Goal: Check status: Check status

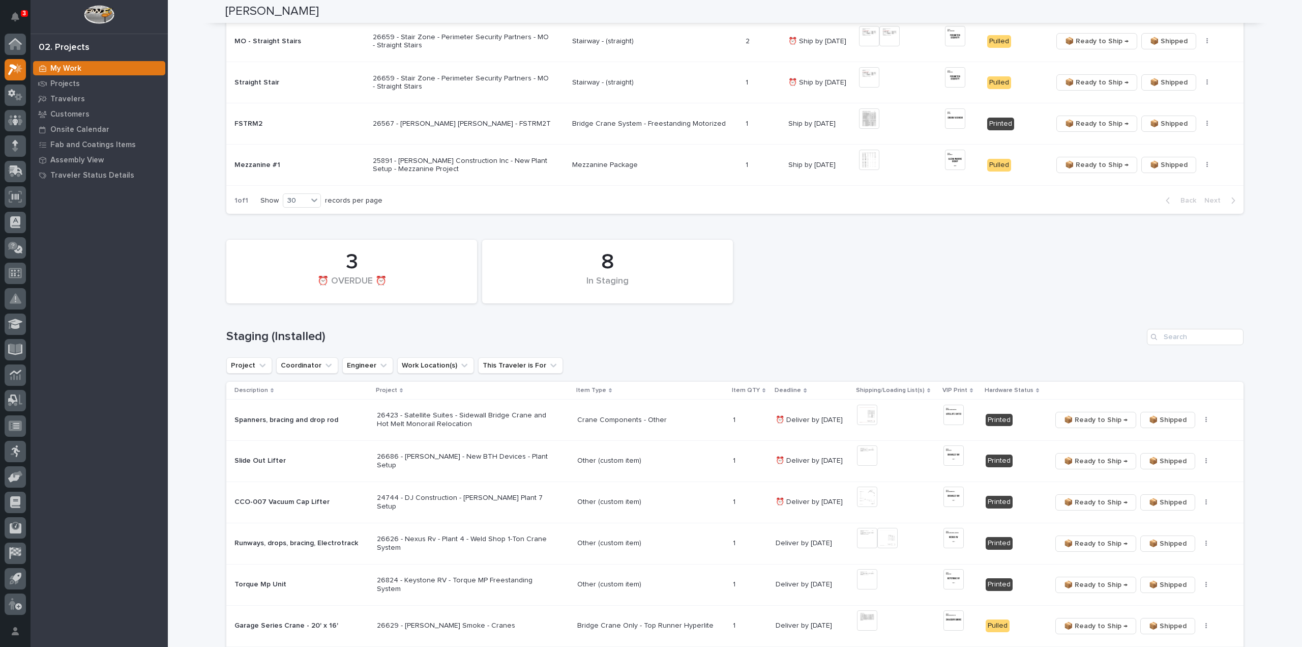
scroll to position [407, 0]
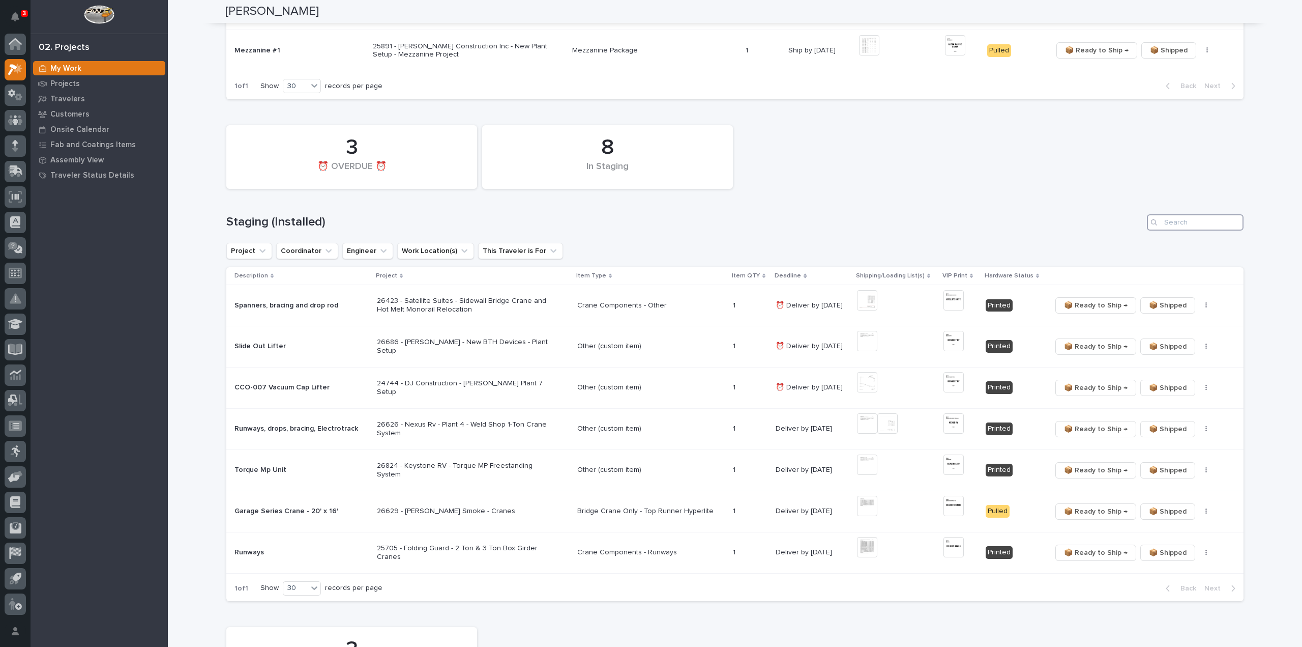
click at [1182, 219] on input "Search" at bounding box center [1195, 222] width 97 height 16
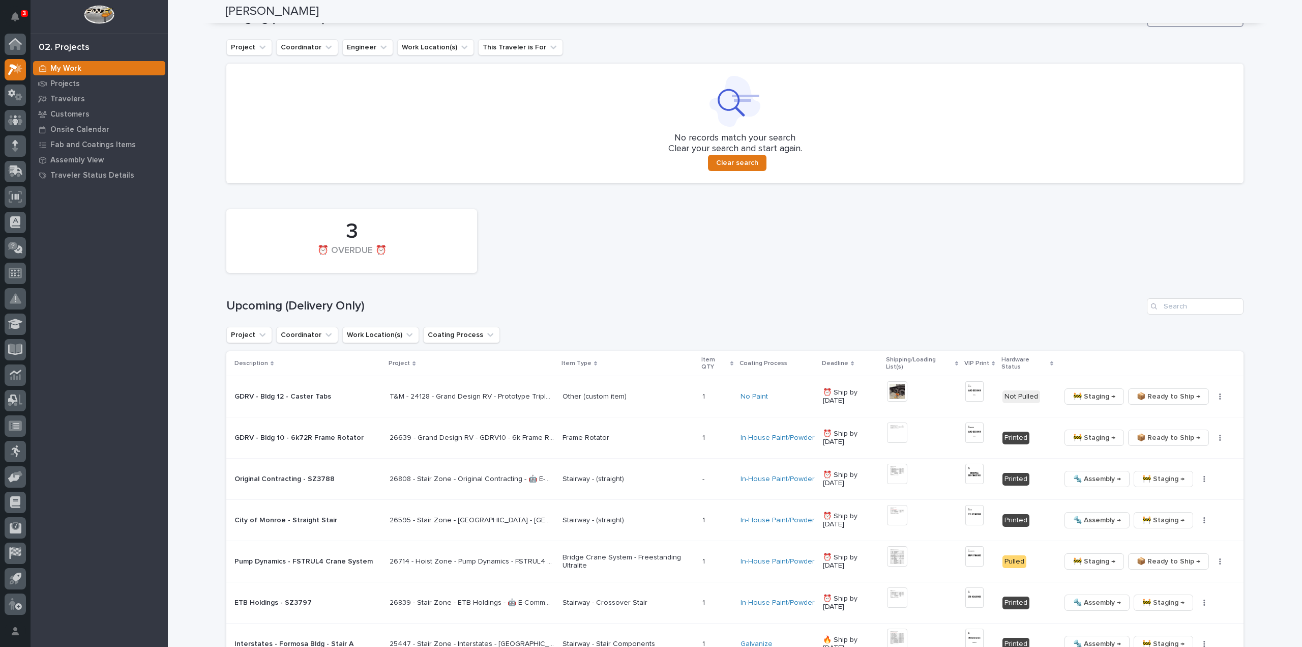
scroll to position [712, 0]
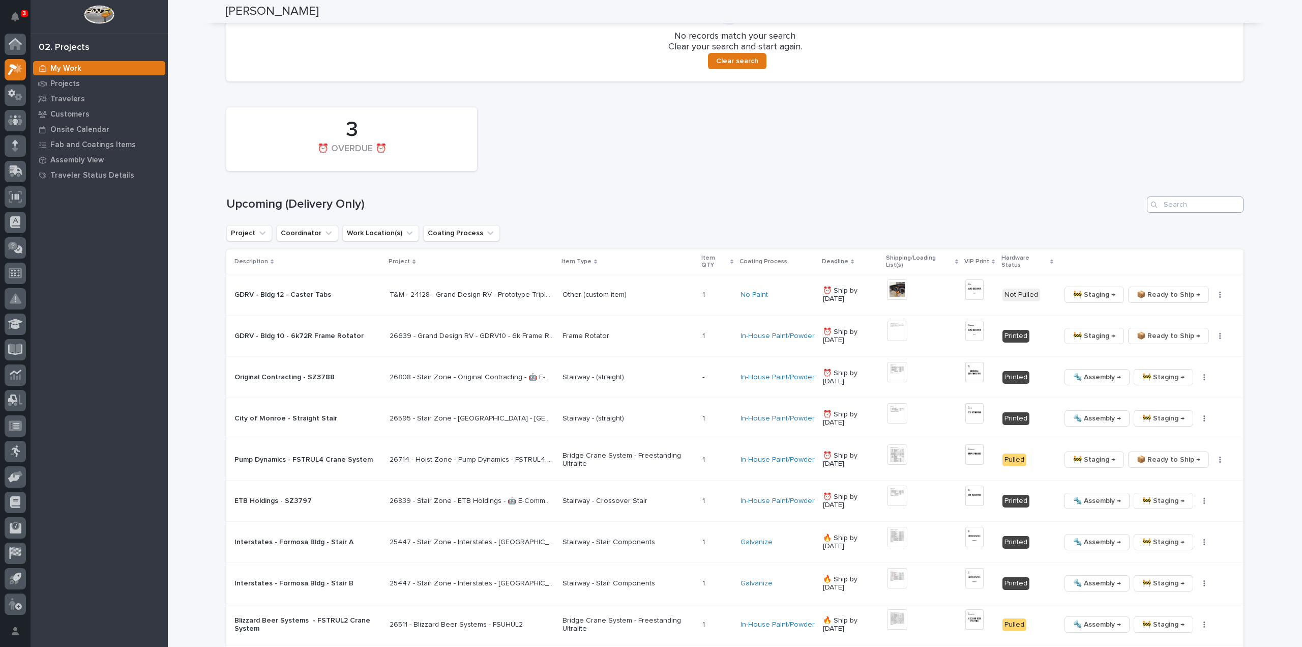
type input "26562"
click at [1181, 202] on input "Search" at bounding box center [1195, 204] width 97 height 16
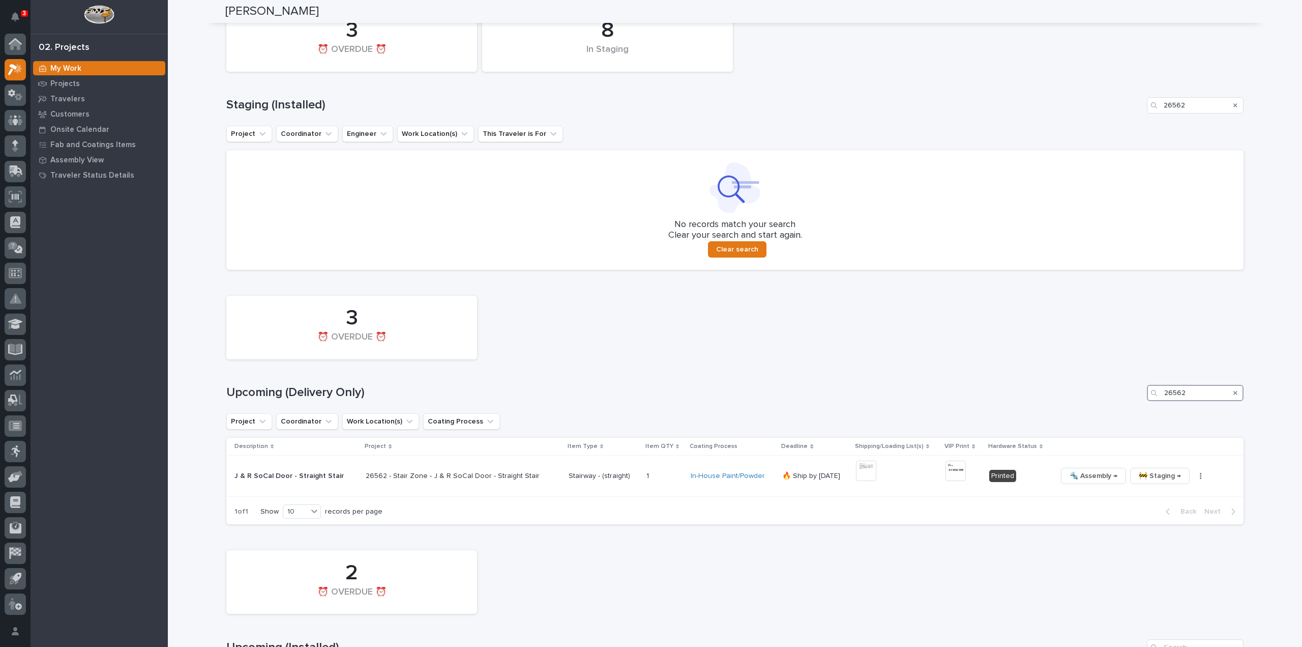
scroll to position [626, 0]
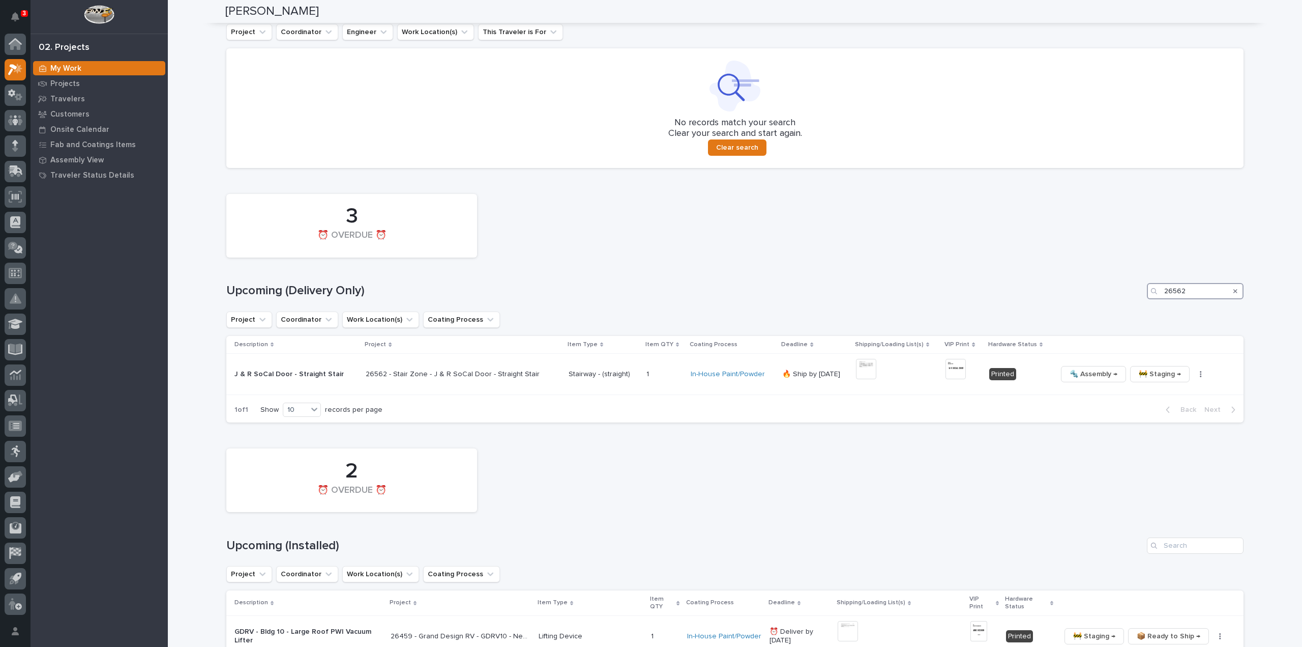
drag, startPoint x: 1192, startPoint y: 295, endPoint x: 1152, endPoint y: 303, distance: 39.9
click at [1152, 303] on div "3 ⏰ OVERDUE ⏰ Upcoming (Delivery Only) 26562 Project Coordinator Work Location(…" at bounding box center [735, 306] width 1018 height 234
drag, startPoint x: 1192, startPoint y: 288, endPoint x: 1158, endPoint y: 300, distance: 35.4
click at [1158, 300] on div "3 ⏰ OVERDUE ⏰ Upcoming (Delivery Only) 26737 Project Coordinator Work Location(…" at bounding box center [735, 306] width 1018 height 234
type input "26808"
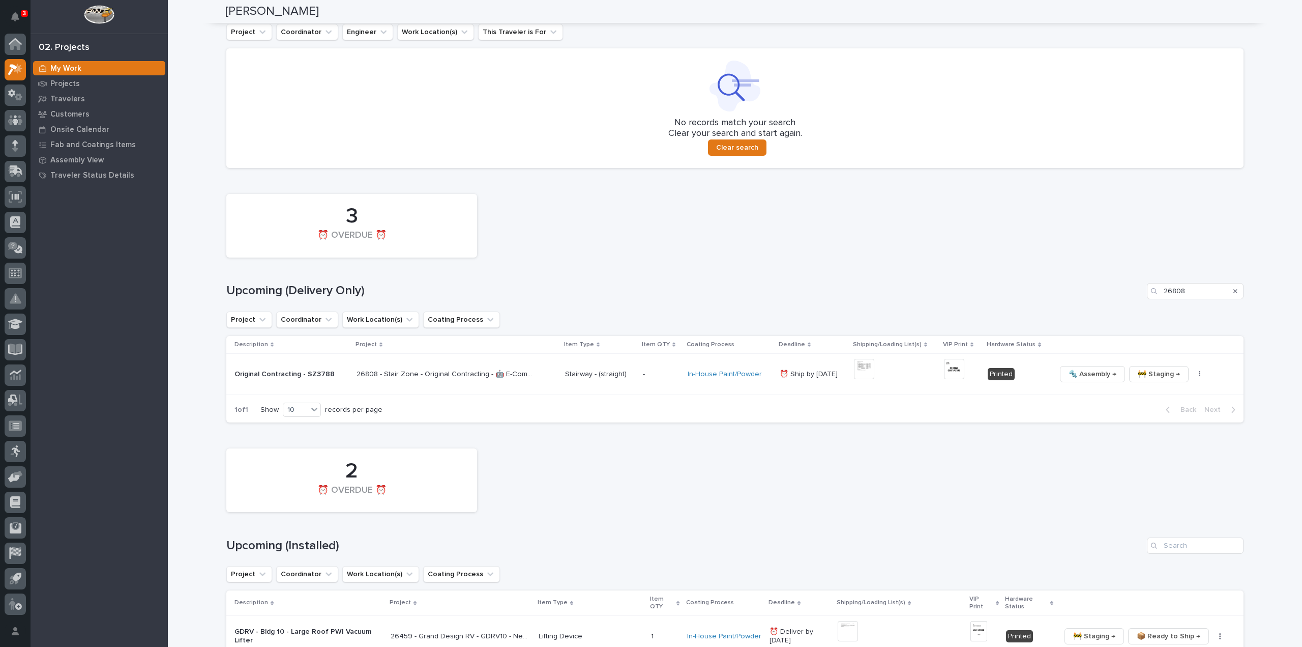
click at [1234, 291] on icon "Search" at bounding box center [1236, 291] width 4 height 6
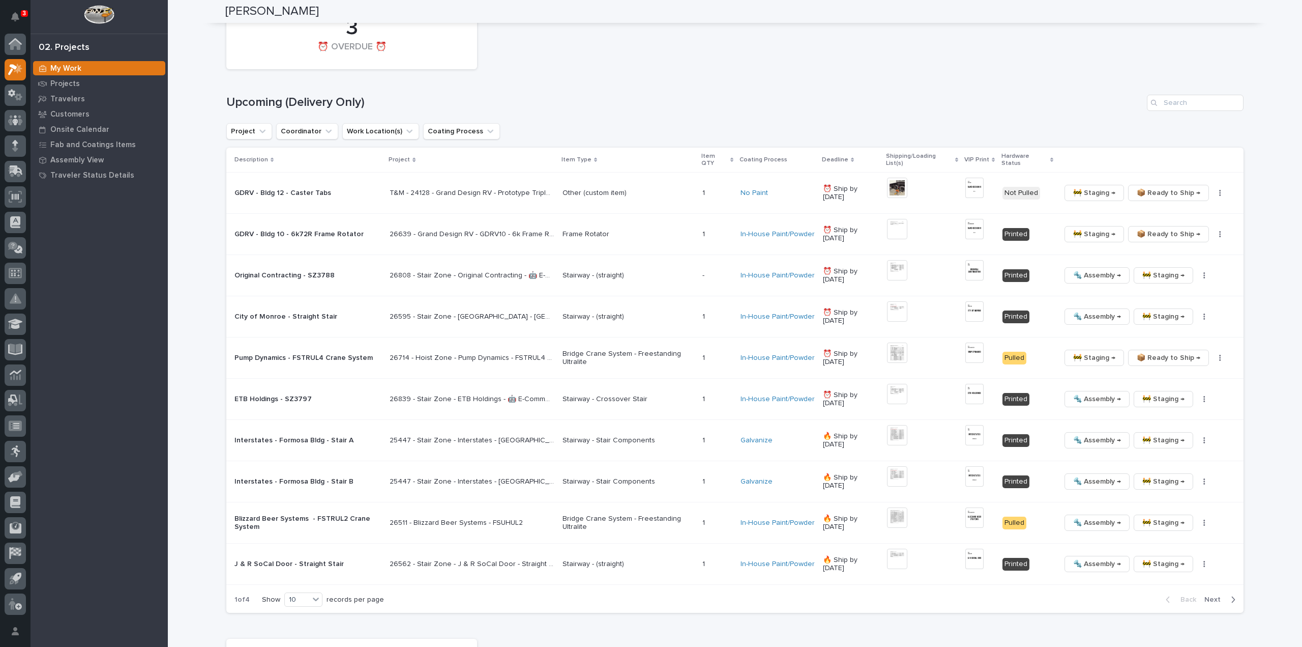
scroll to position [712, 0]
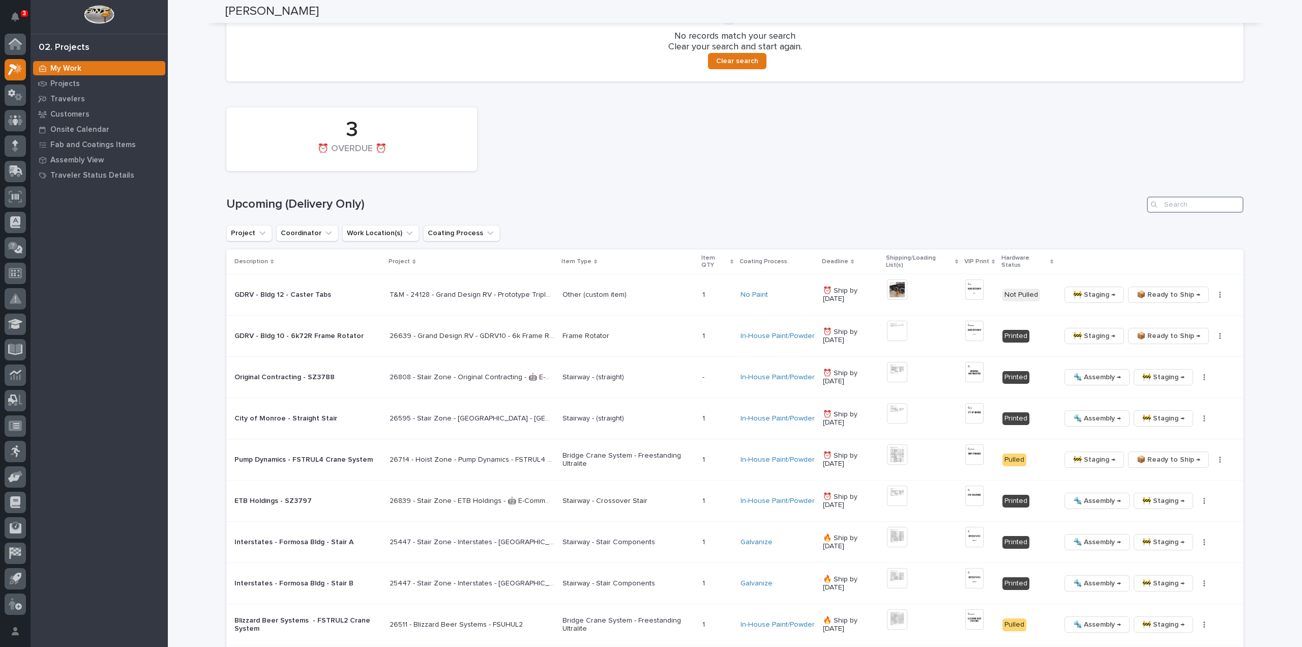
click at [1193, 209] on input "Search" at bounding box center [1195, 204] width 97 height 16
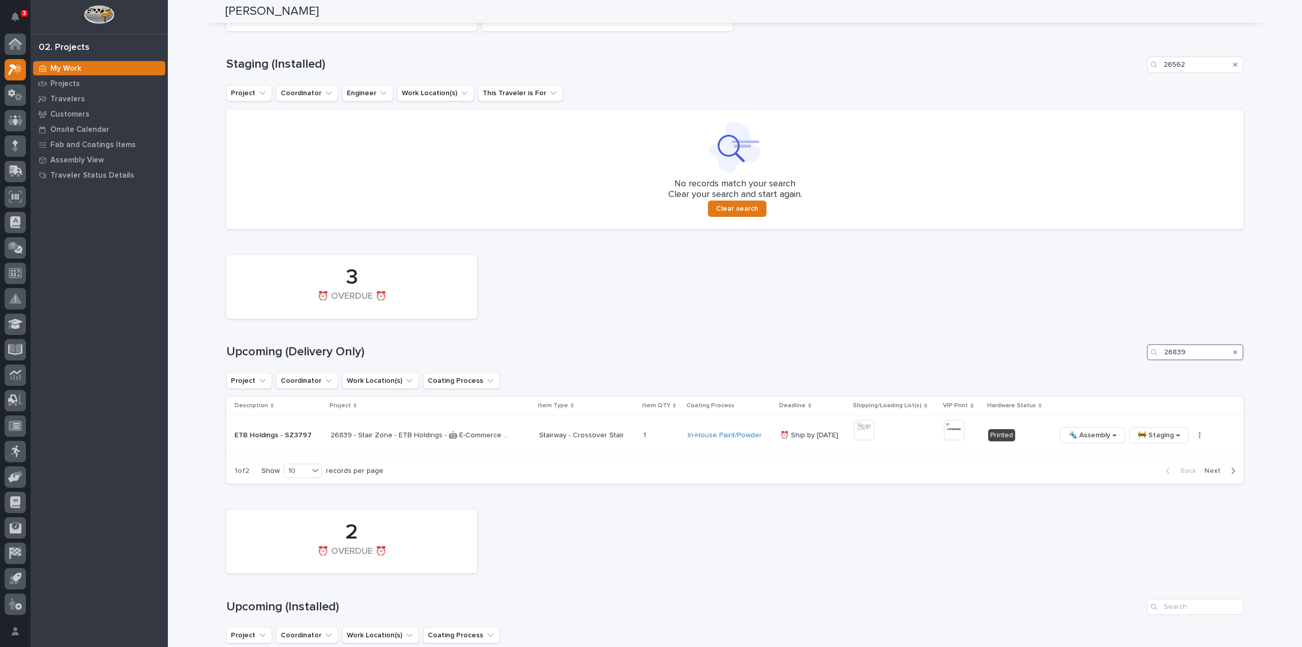
scroll to position [524, 0]
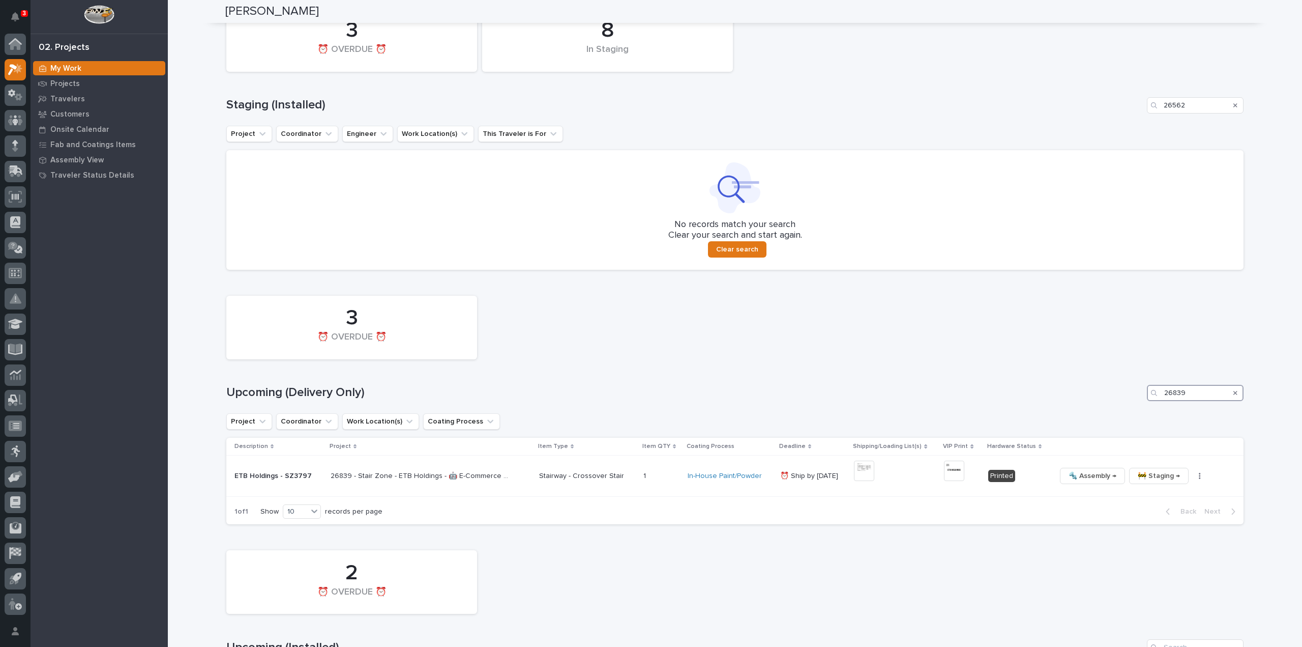
type input "26839"
click at [1234, 392] on icon "Search" at bounding box center [1236, 393] width 4 height 6
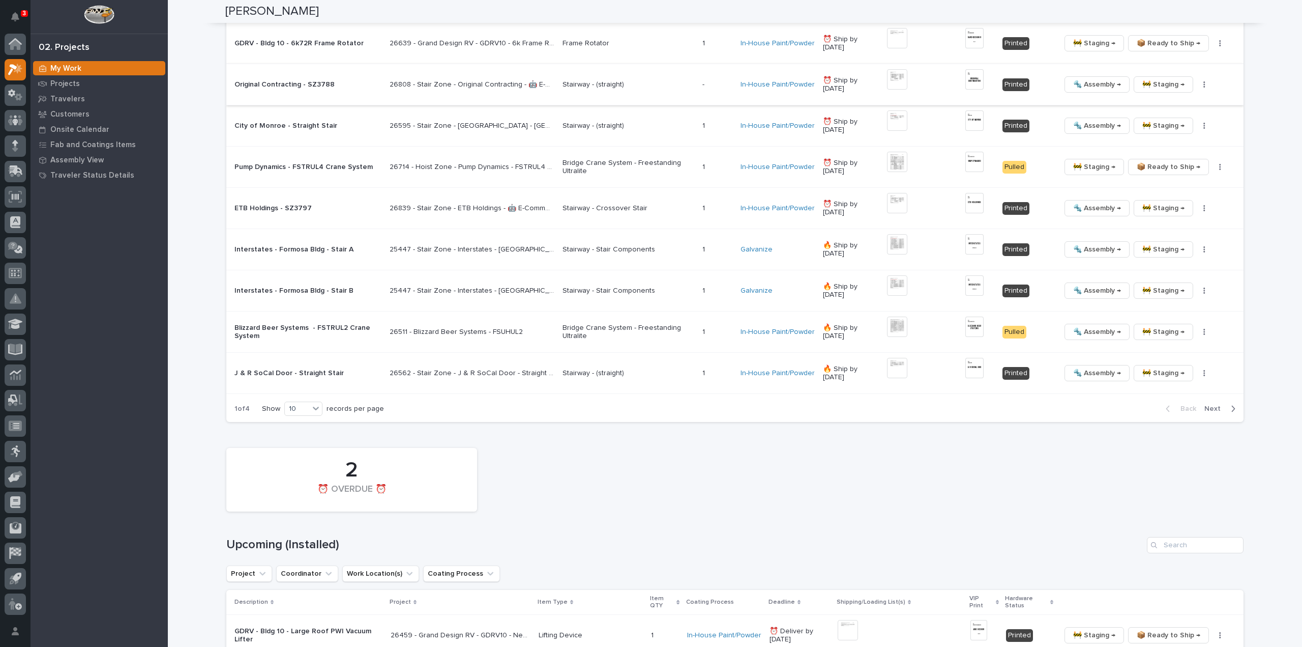
scroll to position [1018, 0]
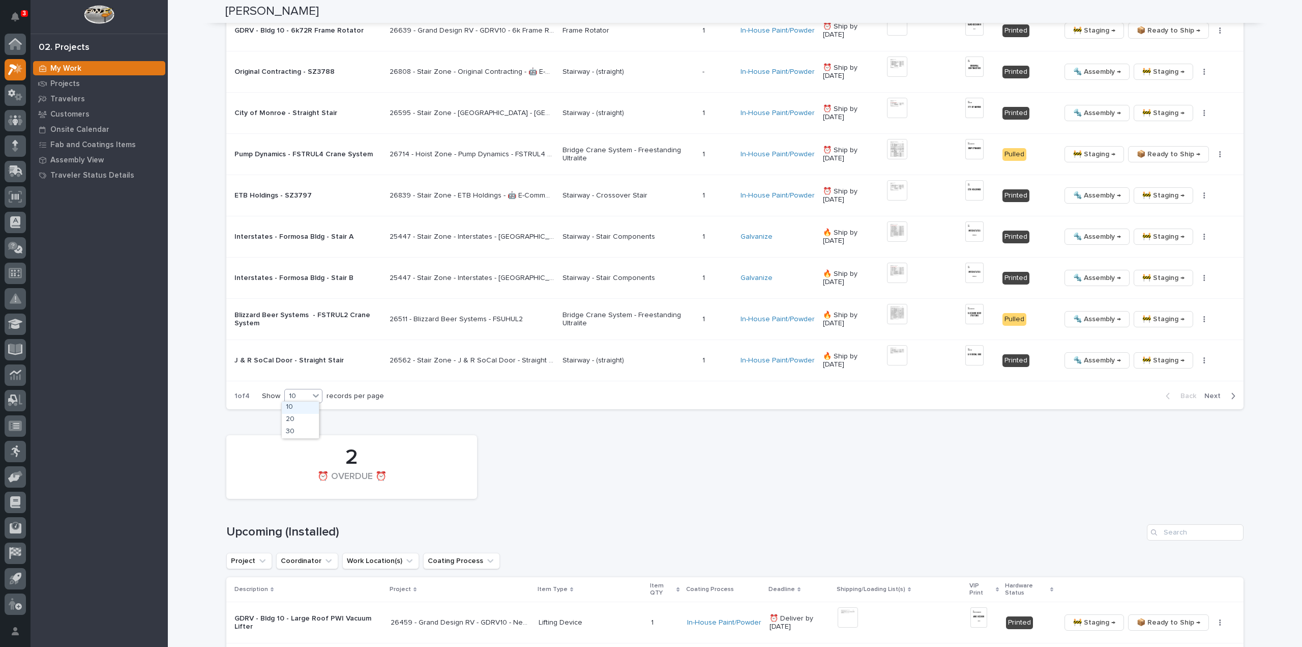
click at [301, 395] on div "10" at bounding box center [297, 396] width 24 height 11
click at [294, 433] on div "30" at bounding box center [300, 432] width 37 height 12
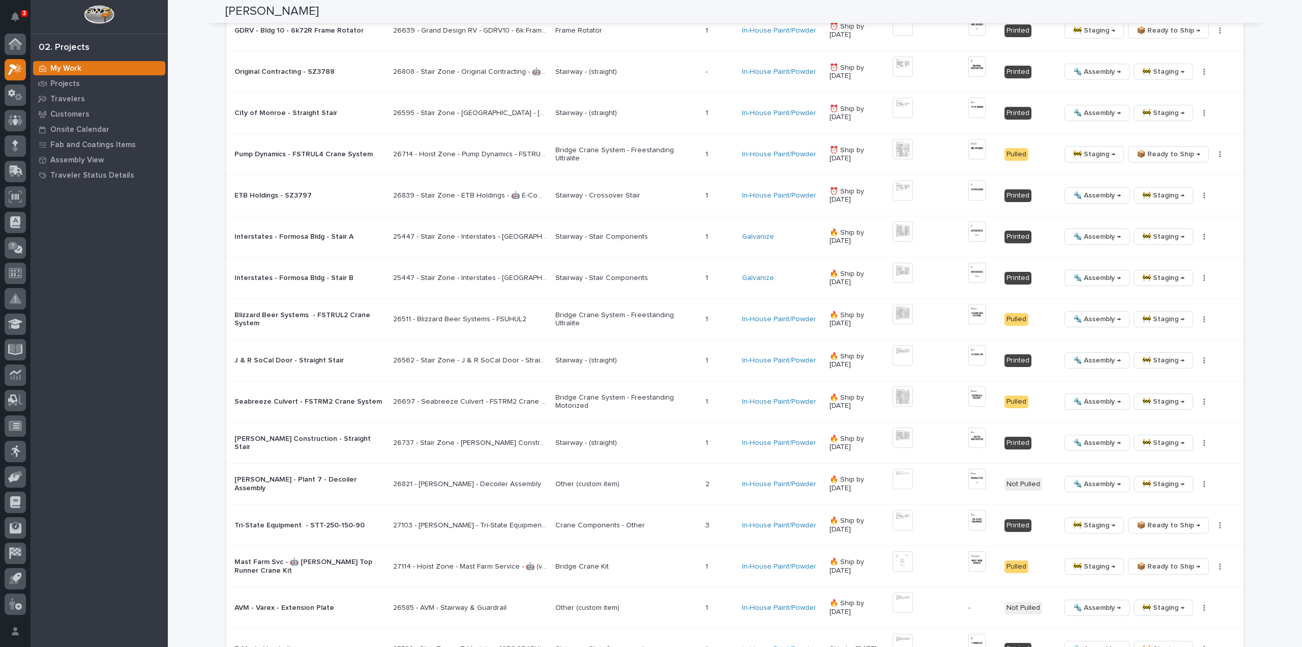
scroll to position [1428, 0]
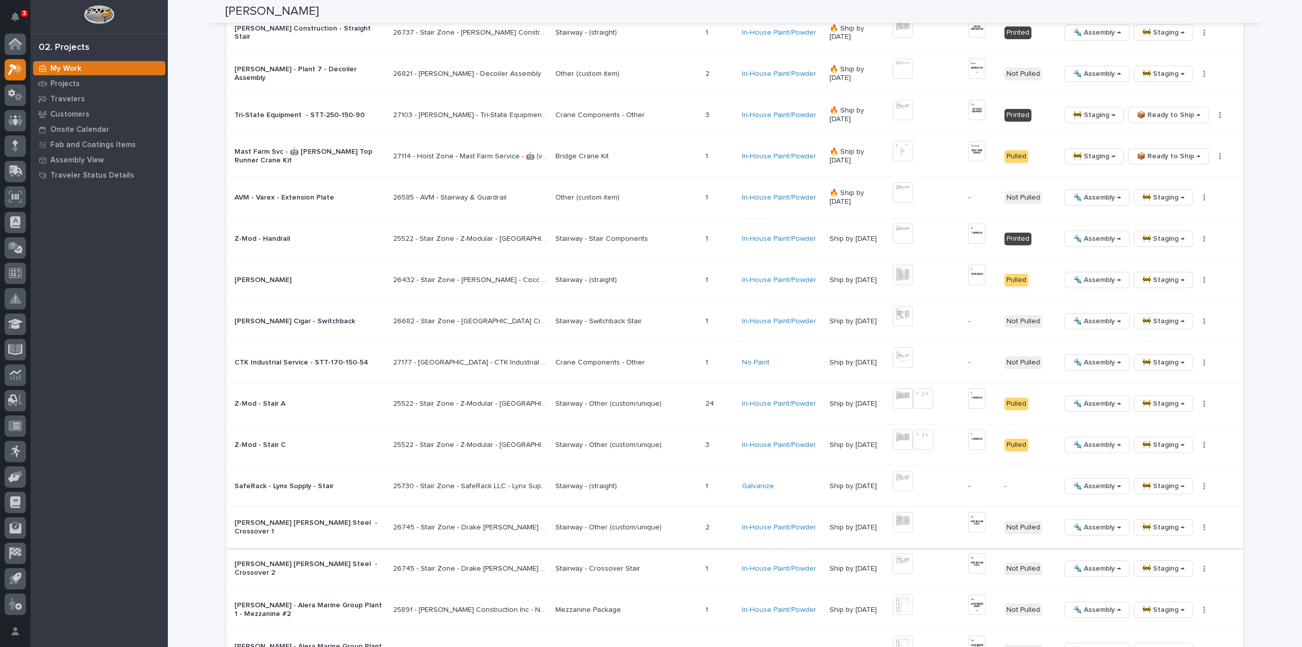
click at [907, 519] on img at bounding box center [903, 522] width 20 height 20
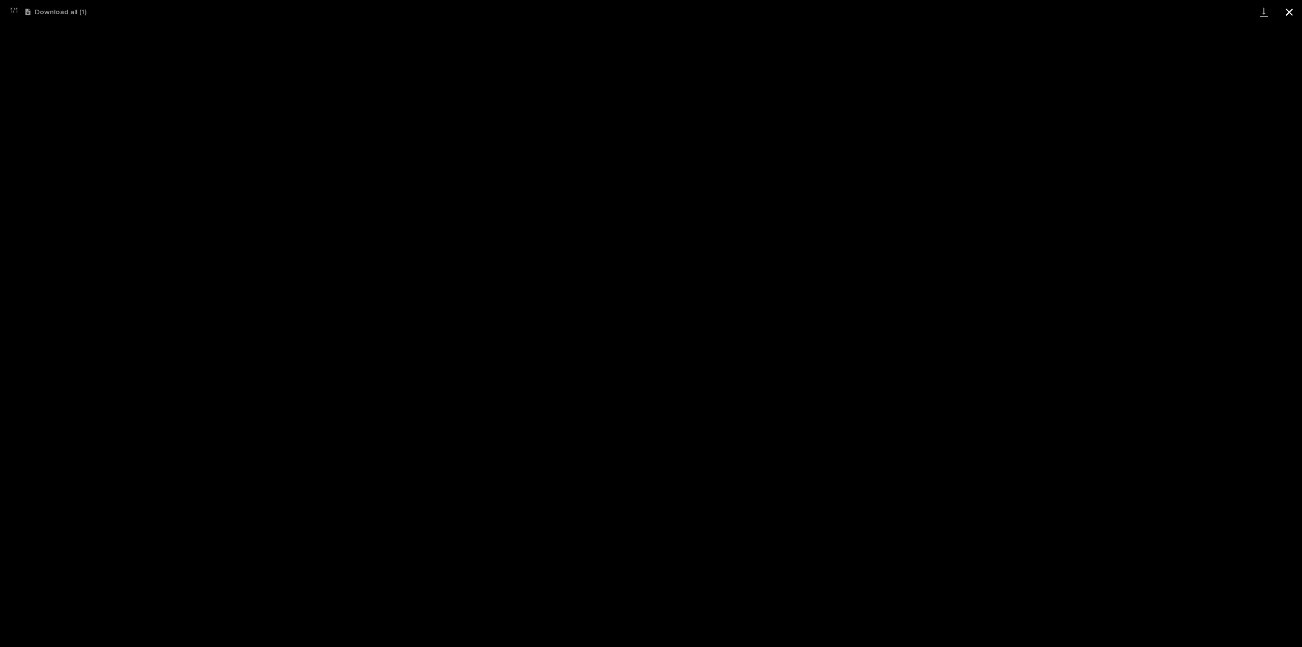
click at [1286, 14] on button "Close gallery" at bounding box center [1289, 12] width 25 height 24
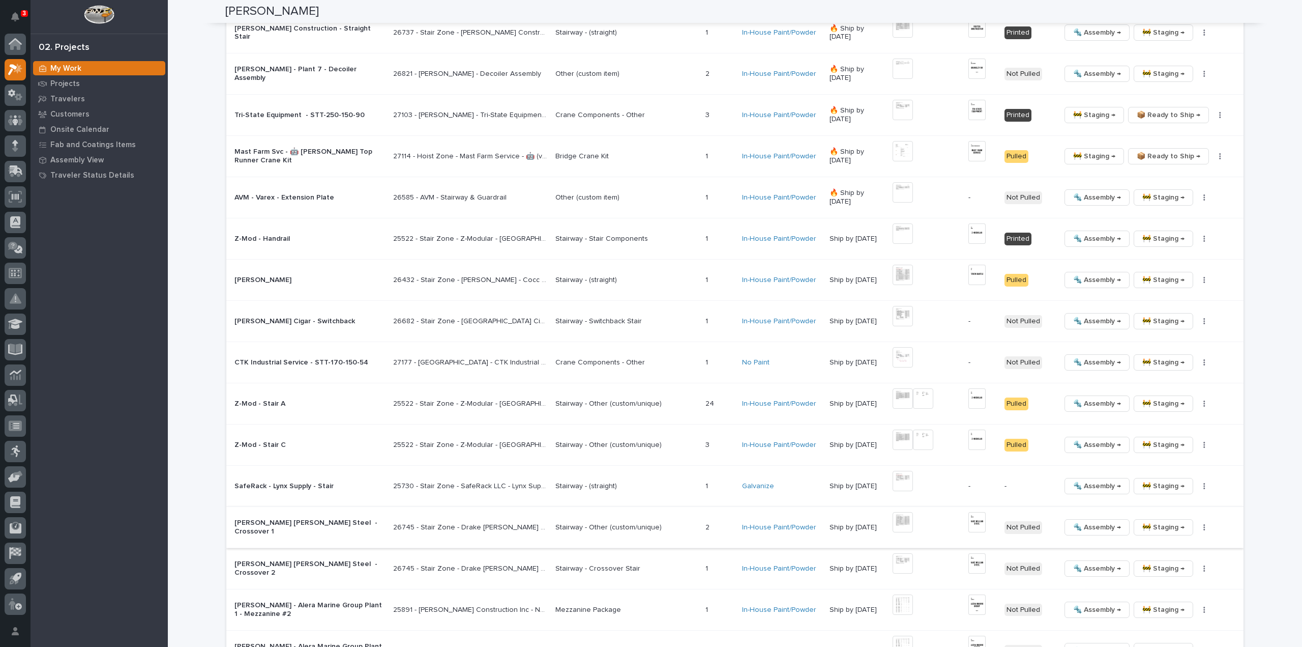
click at [909, 522] on img at bounding box center [903, 522] width 20 height 20
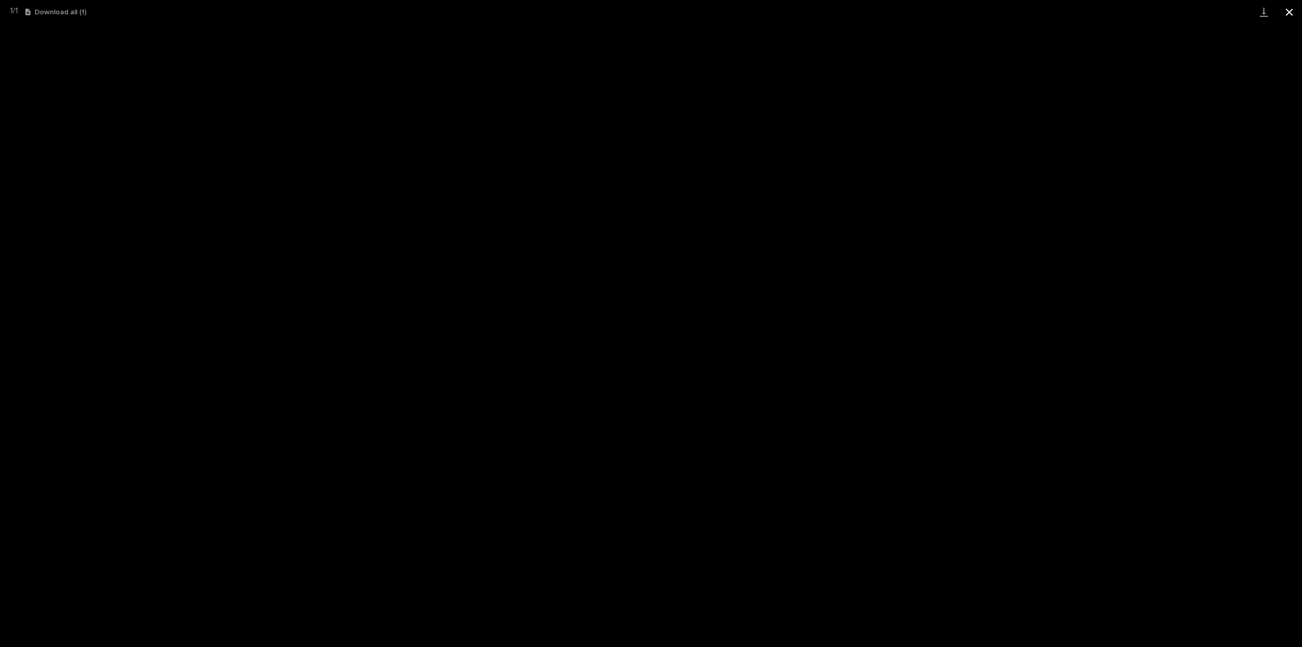
click at [1290, 10] on button "Close gallery" at bounding box center [1289, 12] width 25 height 24
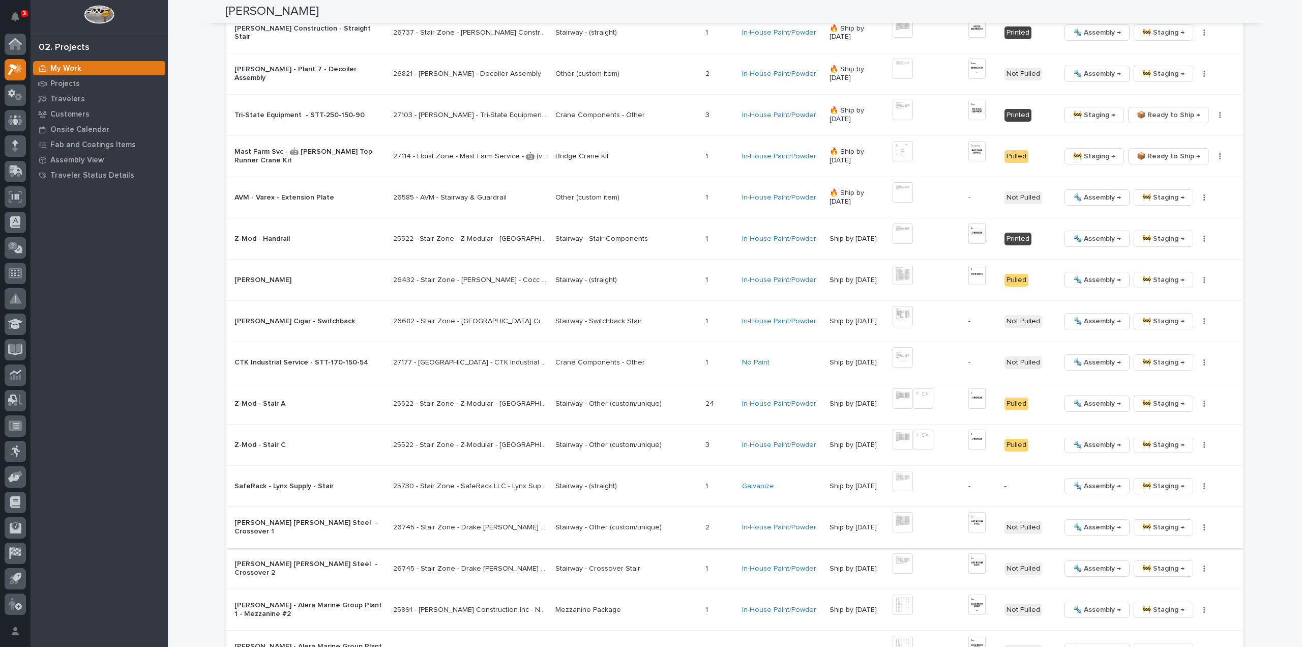
click at [978, 520] on img at bounding box center [977, 522] width 17 height 20
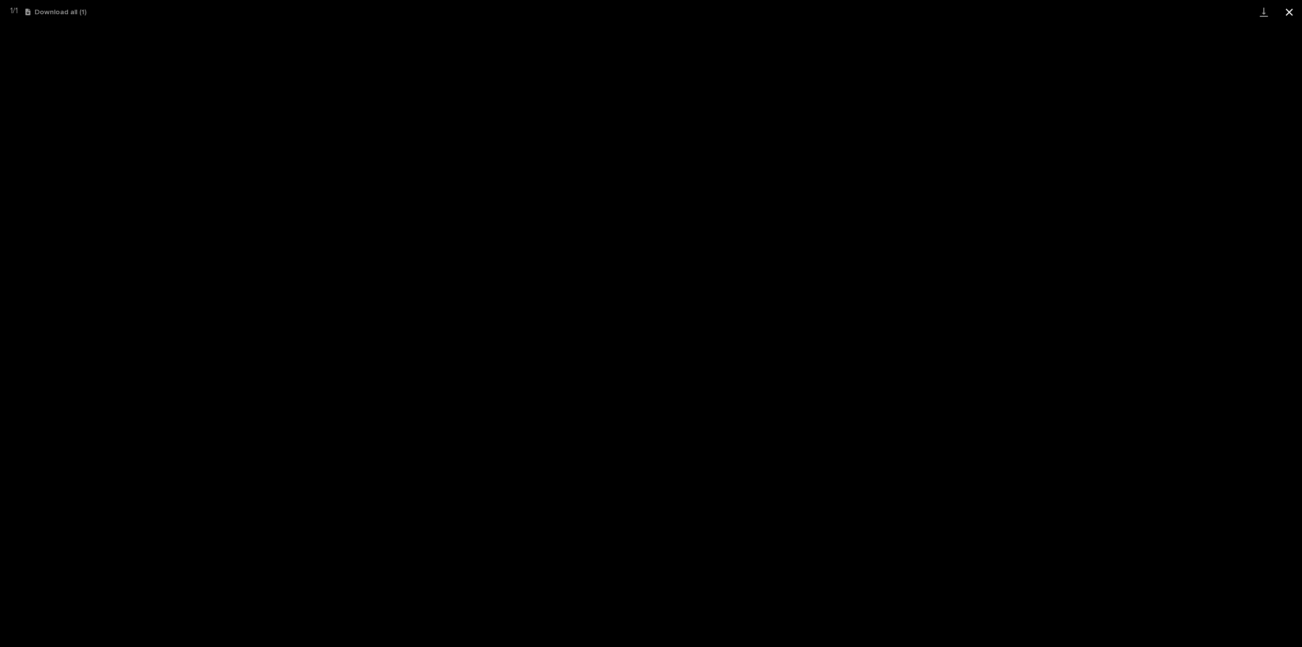
click at [1291, 10] on button "Close gallery" at bounding box center [1289, 12] width 25 height 24
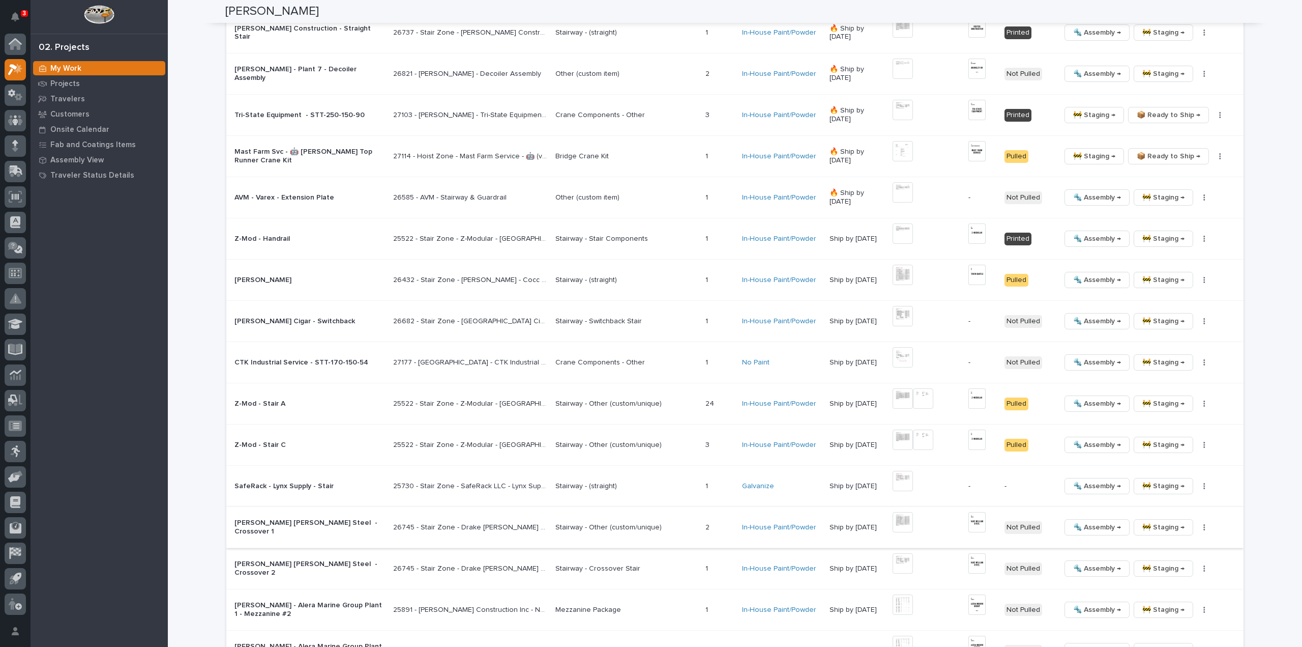
click at [1204, 524] on icon "button" at bounding box center [1205, 527] width 2 height 7
click at [1174, 591] on span "🔩 Hardware" at bounding box center [1162, 592] width 43 height 12
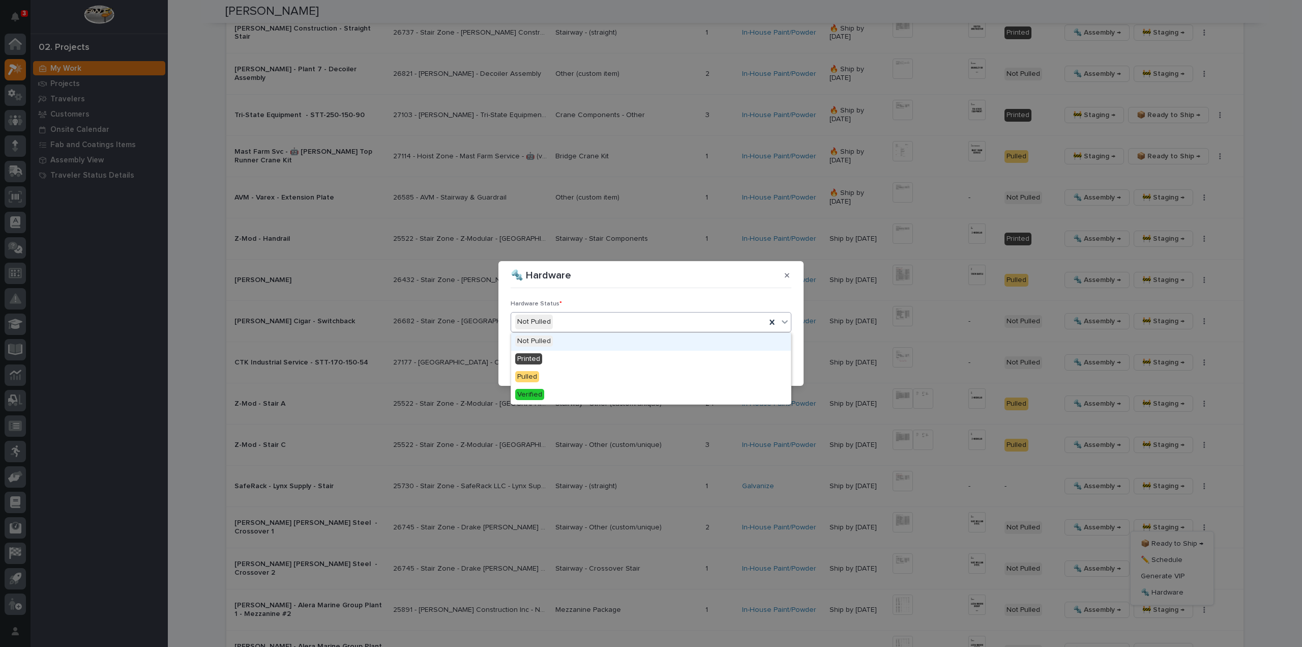
click at [579, 323] on div "Not Pulled" at bounding box center [638, 321] width 255 height 17
drag, startPoint x: 563, startPoint y: 349, endPoint x: 568, endPoint y: 355, distance: 7.9
click at [560, 355] on div "Printed" at bounding box center [651, 360] width 280 height 18
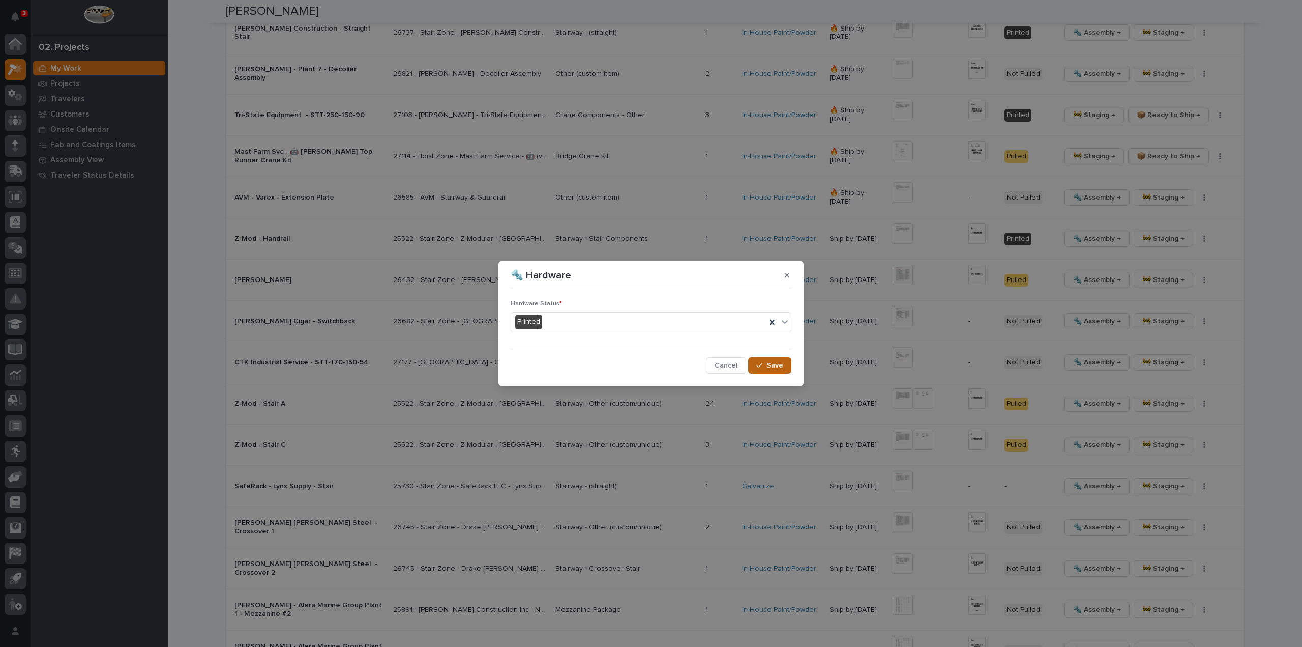
click at [768, 366] on span "Save" at bounding box center [775, 365] width 17 height 9
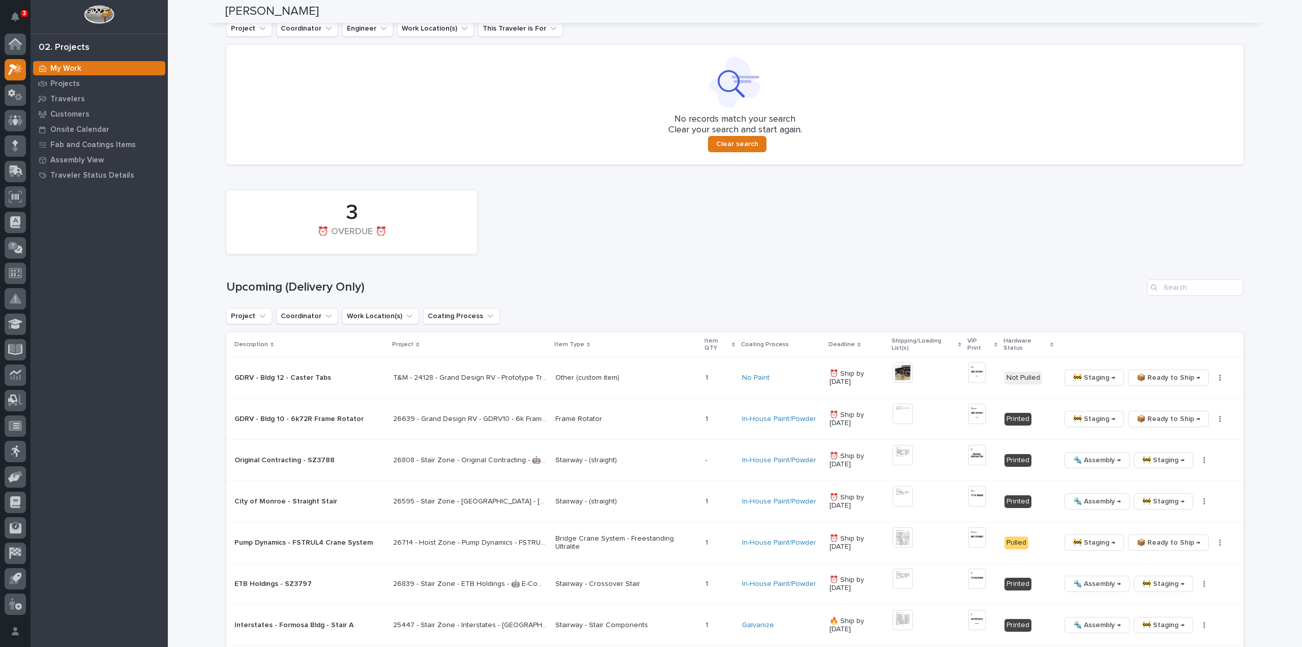
scroll to position [715, 0]
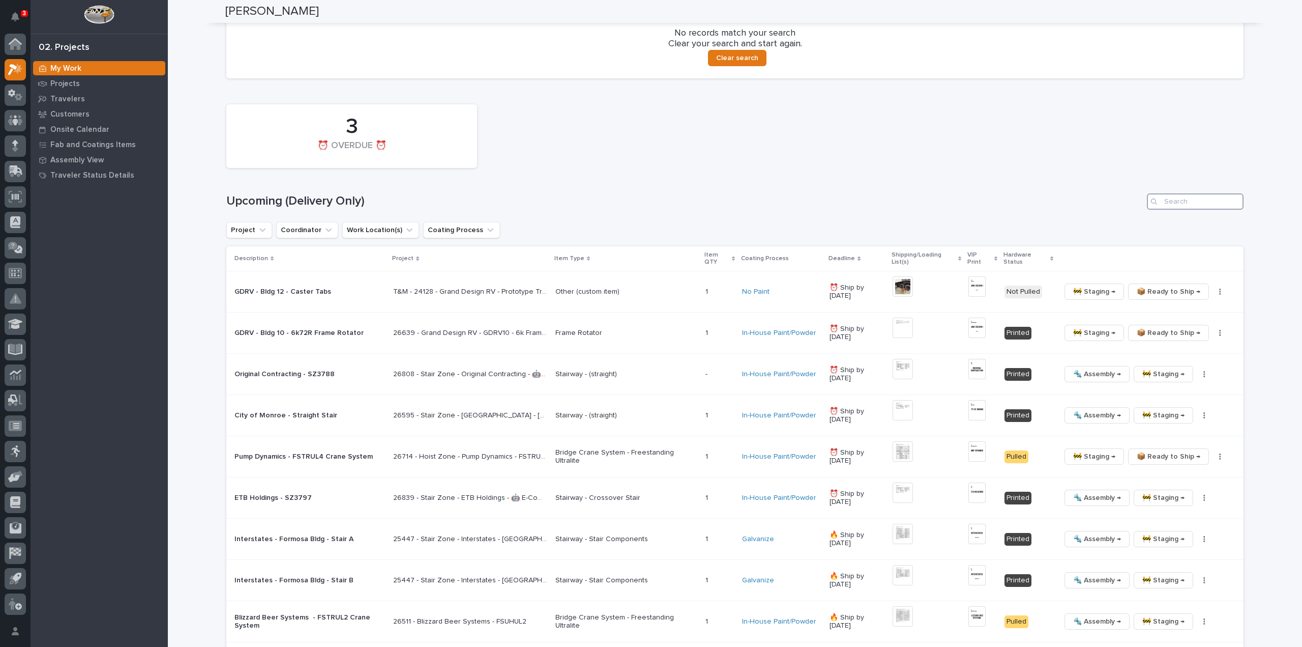
click at [1178, 205] on input "Search" at bounding box center [1195, 201] width 97 height 16
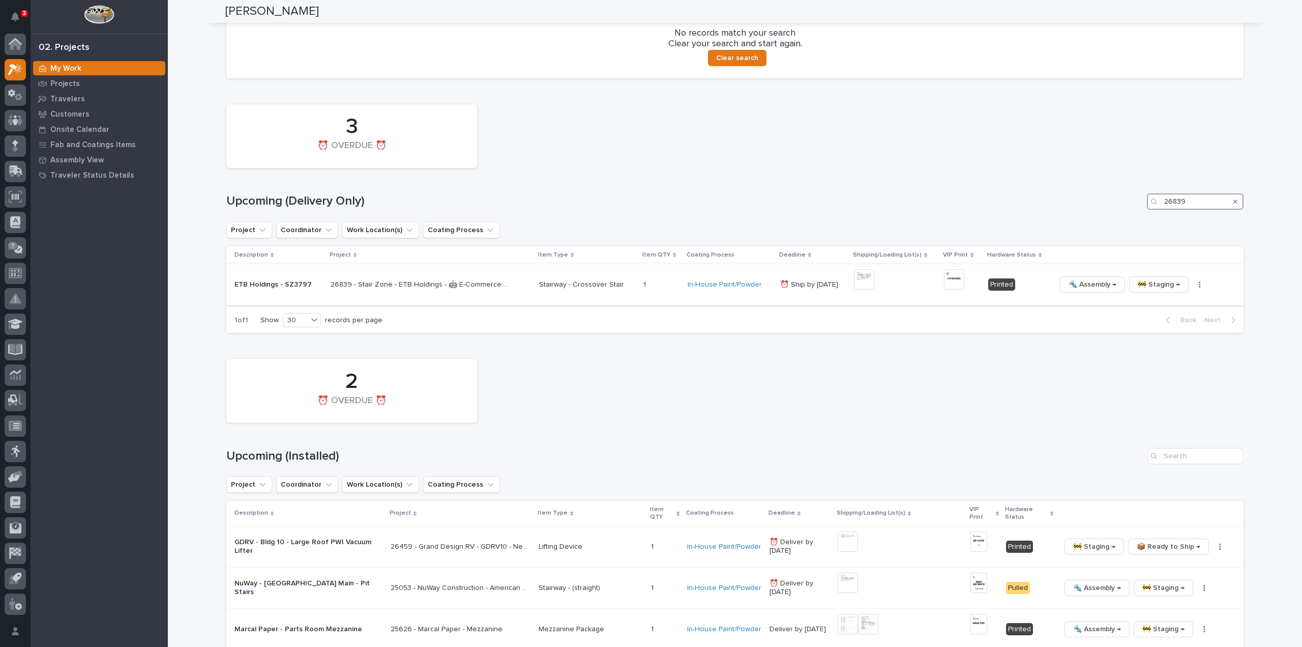
type input "26839"
click at [1194, 286] on button "button" at bounding box center [1200, 284] width 14 height 7
click at [1147, 355] on span "🔩 Hardware" at bounding box center [1150, 353] width 43 height 12
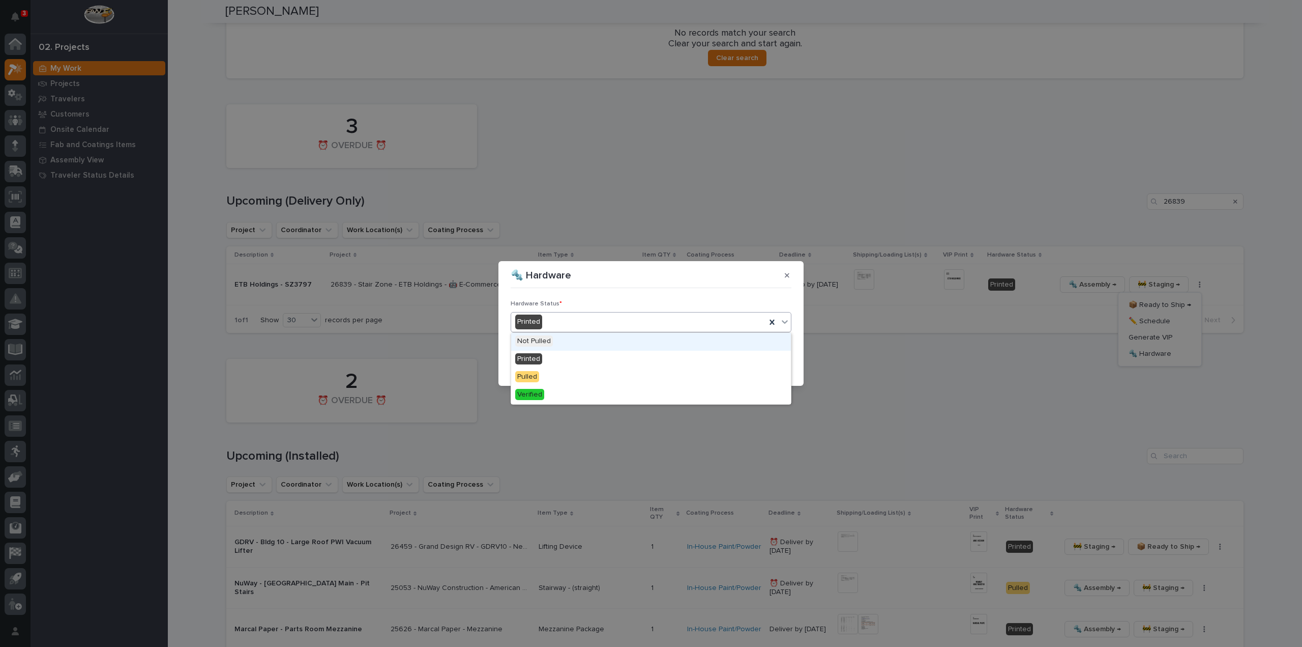
click at [545, 321] on div "Printed" at bounding box center [638, 321] width 255 height 17
click at [551, 376] on div "Pulled" at bounding box center [651, 377] width 280 height 18
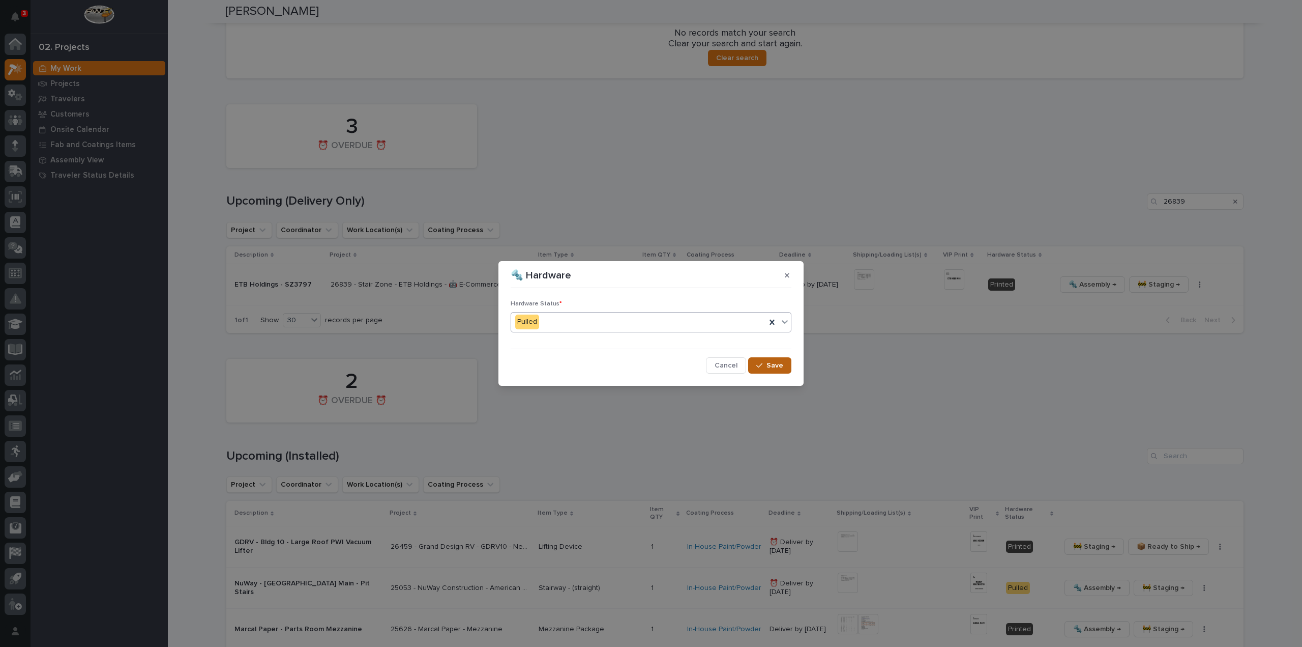
click at [783, 367] on button "Save" at bounding box center [769, 365] width 43 height 16
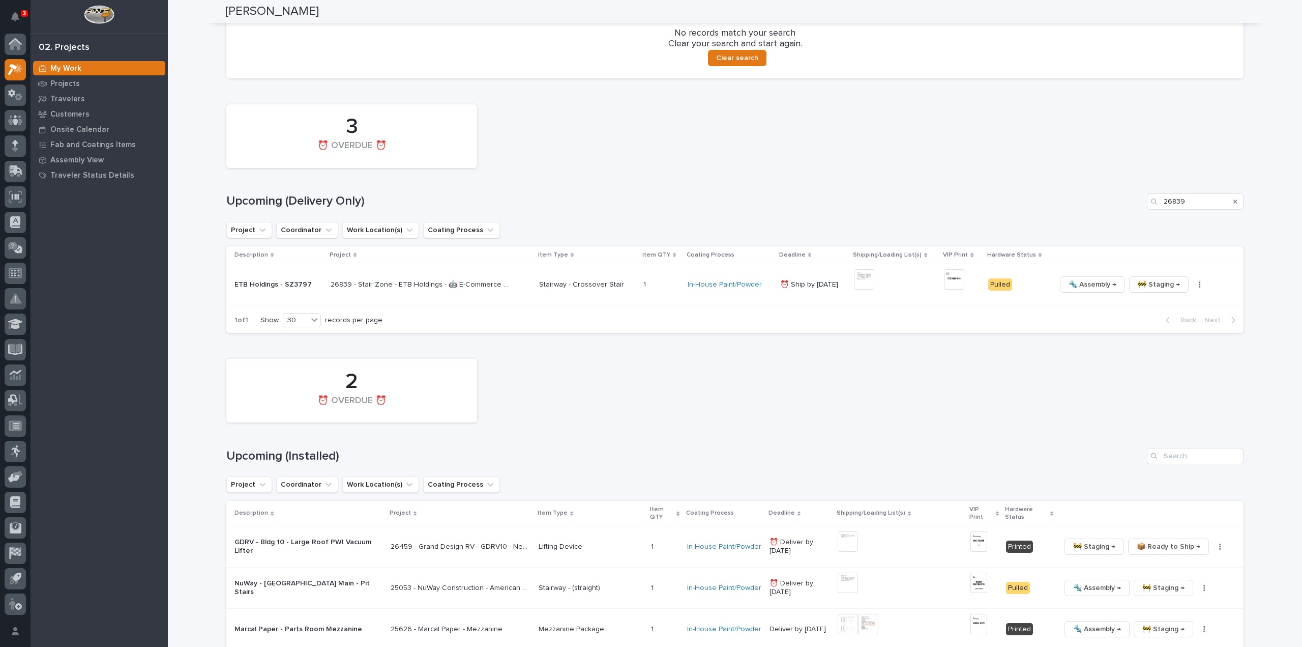
click at [1234, 202] on icon "Search" at bounding box center [1236, 201] width 4 height 6
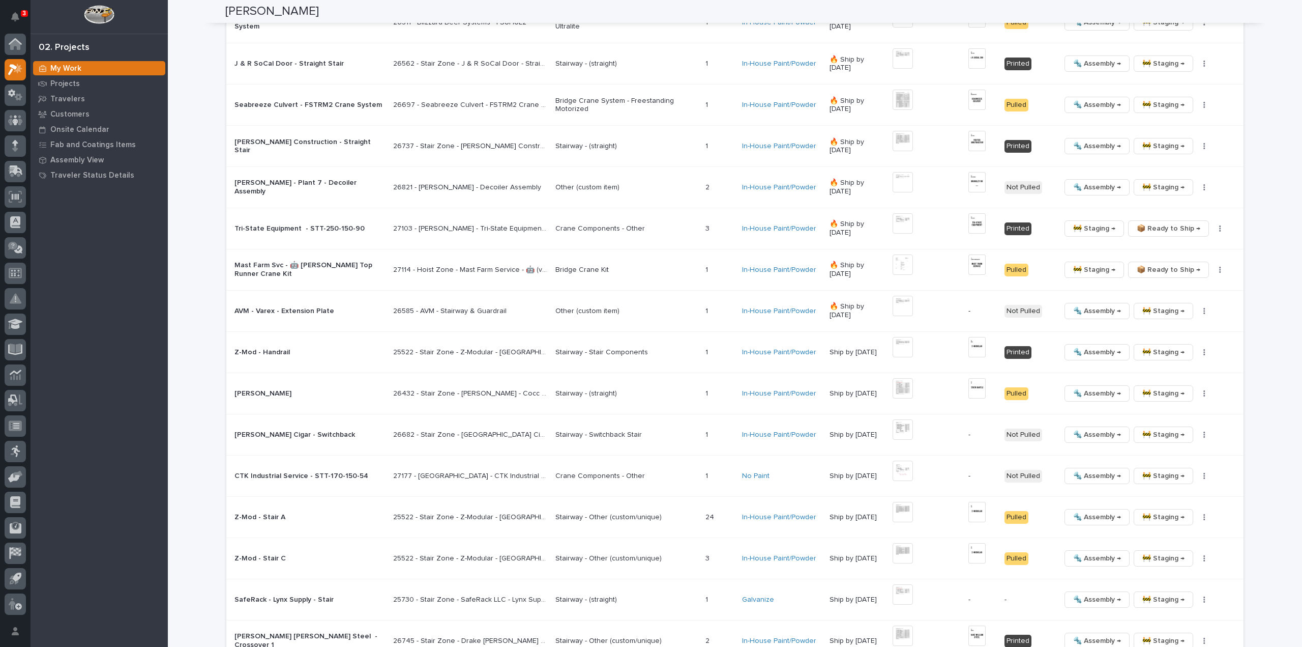
scroll to position [805, 0]
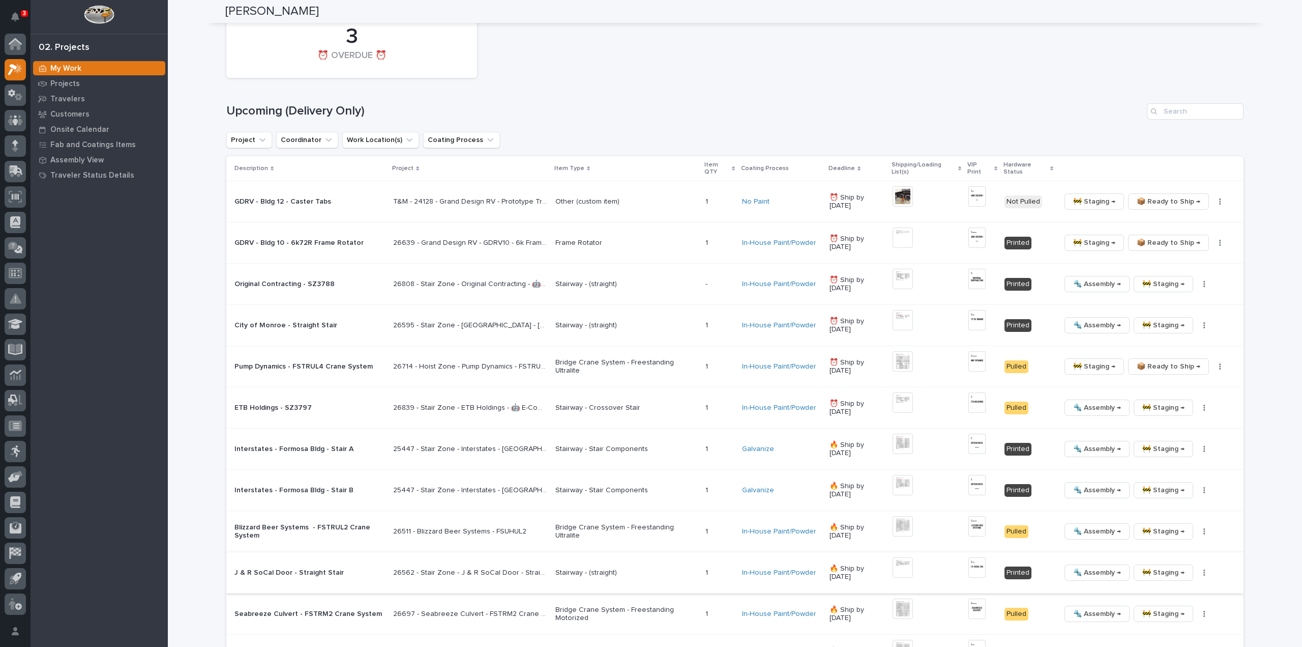
click at [901, 569] on img at bounding box center [903, 567] width 20 height 20
click at [906, 568] on img at bounding box center [903, 567] width 20 height 20
click at [1205, 572] on button "button" at bounding box center [1205, 572] width 14 height 7
click at [1181, 553] on button "🔩 Hardware" at bounding box center [1172, 556] width 75 height 16
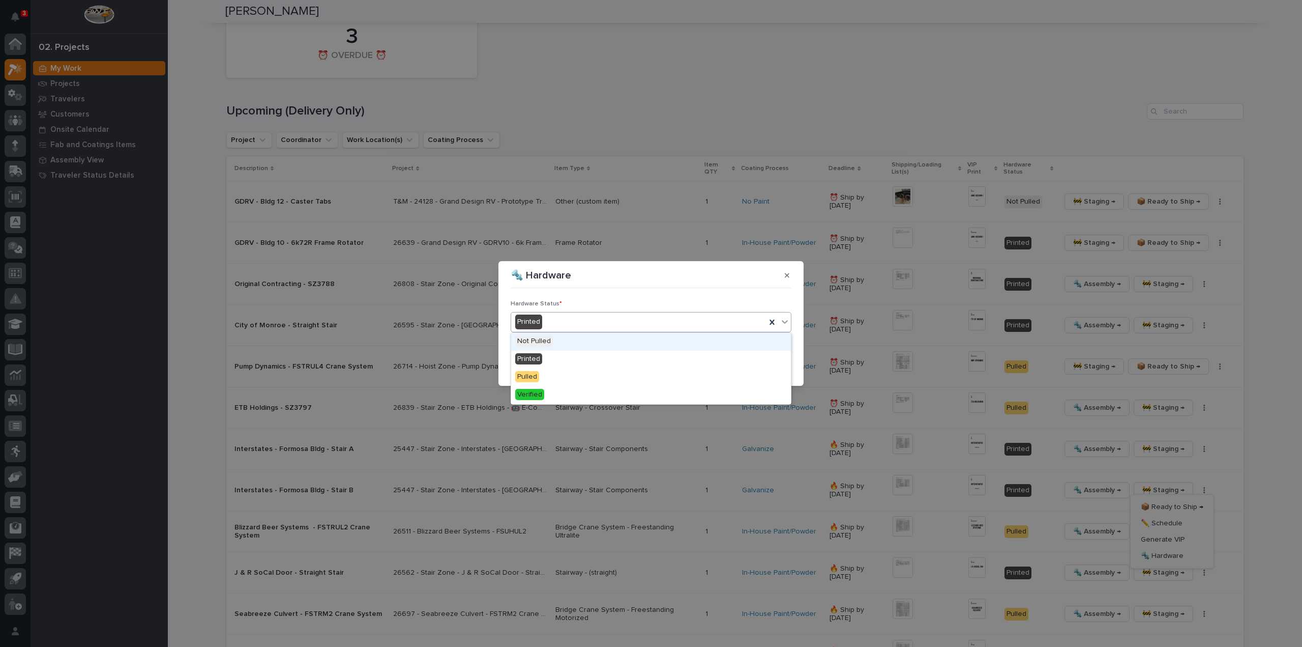
click at [566, 317] on div "Printed" at bounding box center [638, 321] width 255 height 17
click at [551, 375] on div "Pulled" at bounding box center [651, 377] width 280 height 18
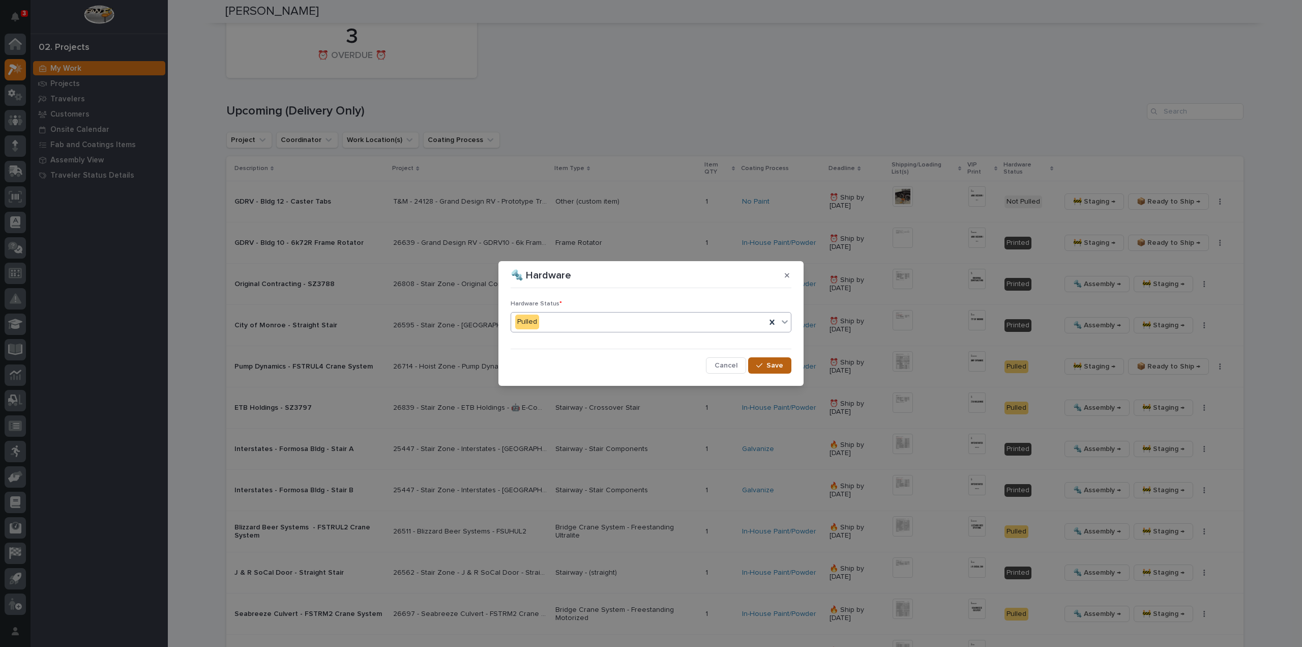
click at [769, 364] on span "Save" at bounding box center [775, 365] width 17 height 9
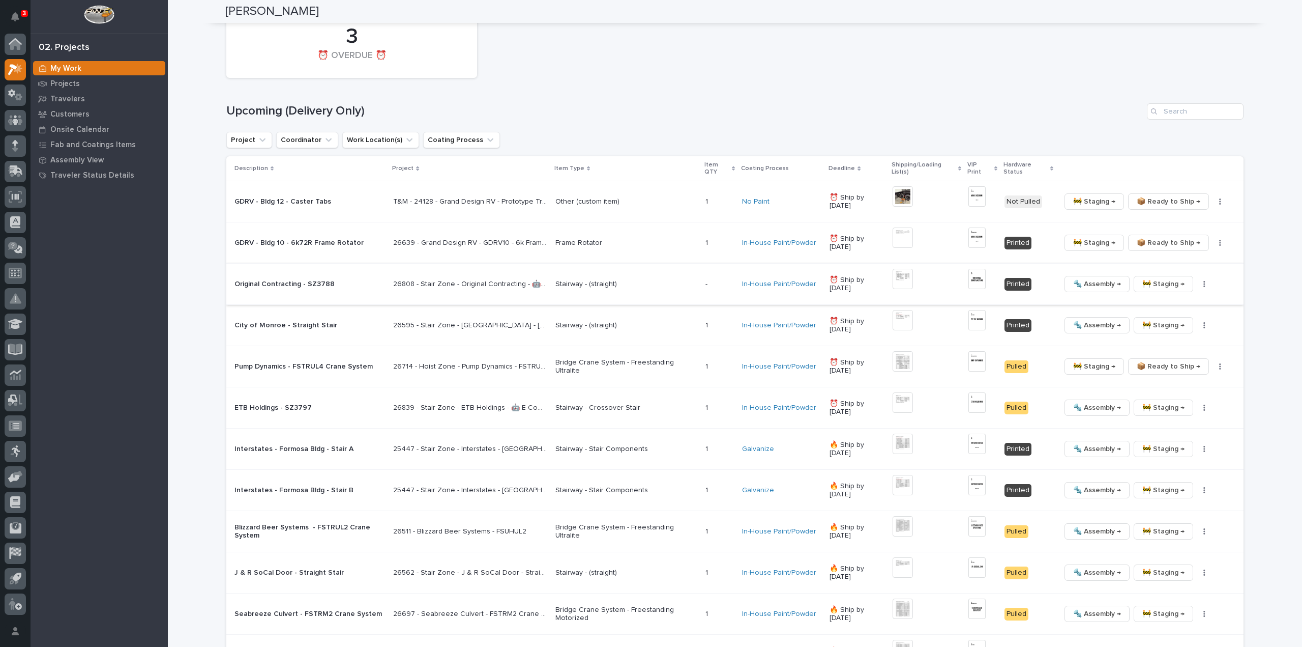
click at [1205, 285] on button "button" at bounding box center [1205, 283] width 14 height 7
click at [1165, 352] on span "🔩 Hardware" at bounding box center [1162, 353] width 43 height 12
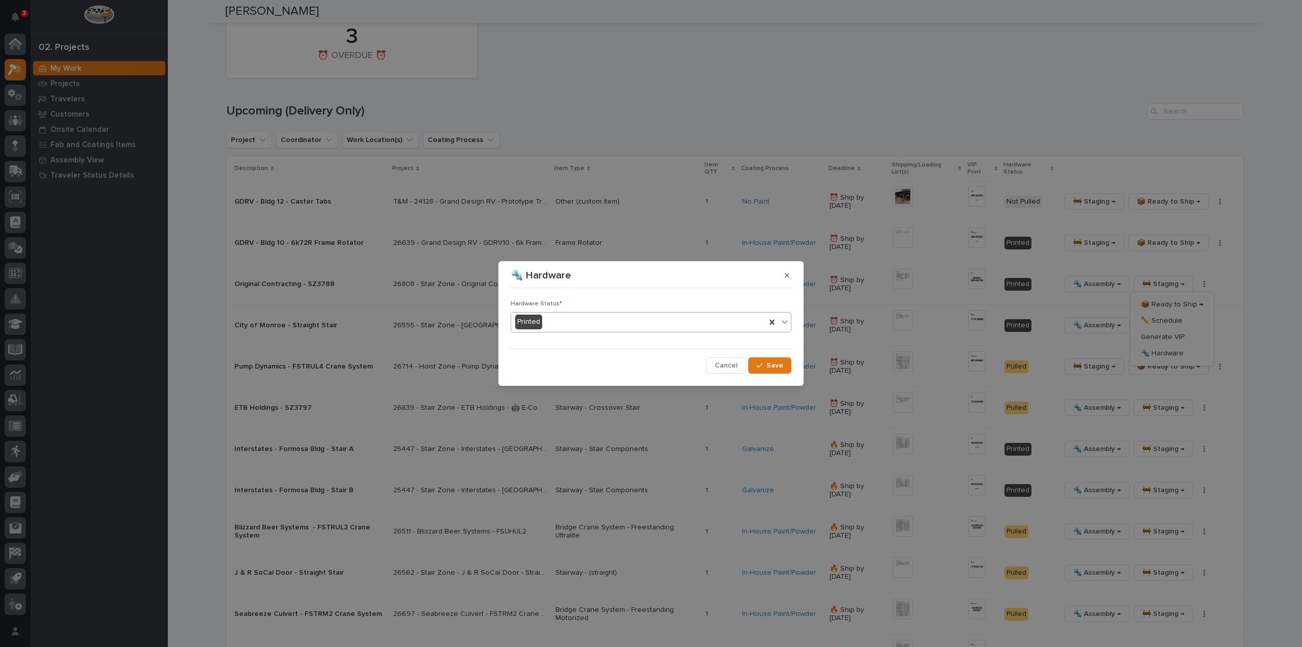
click at [579, 321] on div "Printed" at bounding box center [638, 321] width 255 height 17
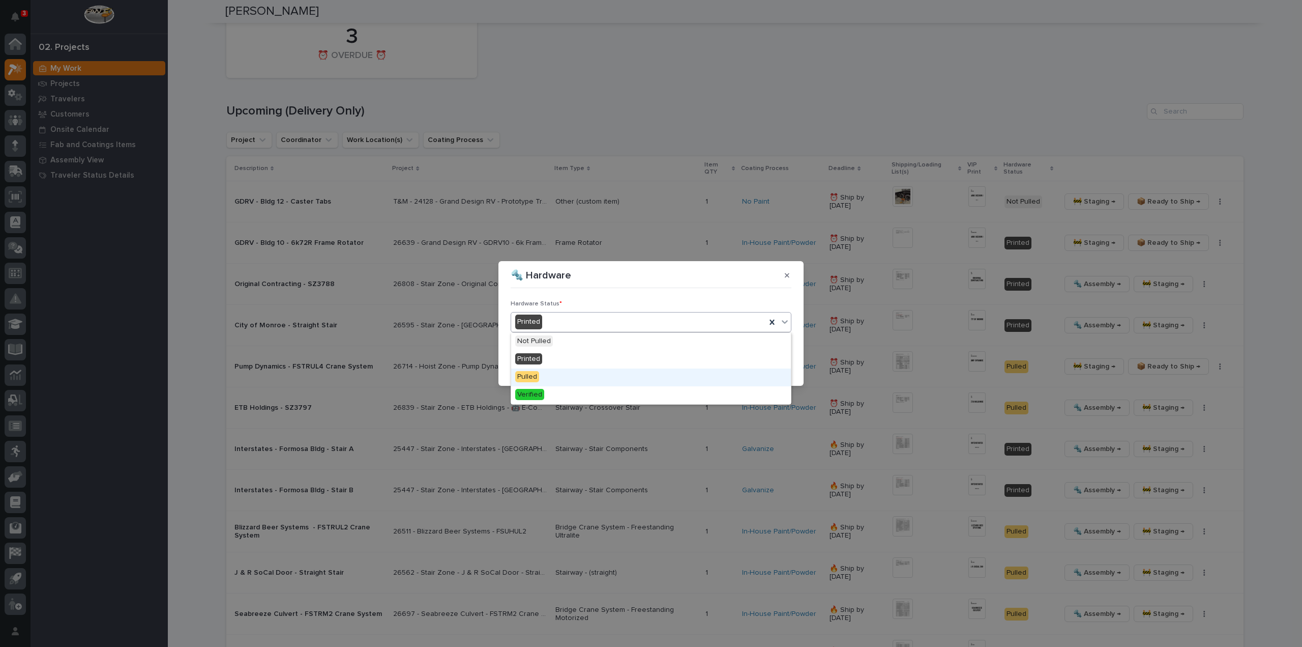
click at [592, 377] on div "Pulled" at bounding box center [651, 377] width 280 height 18
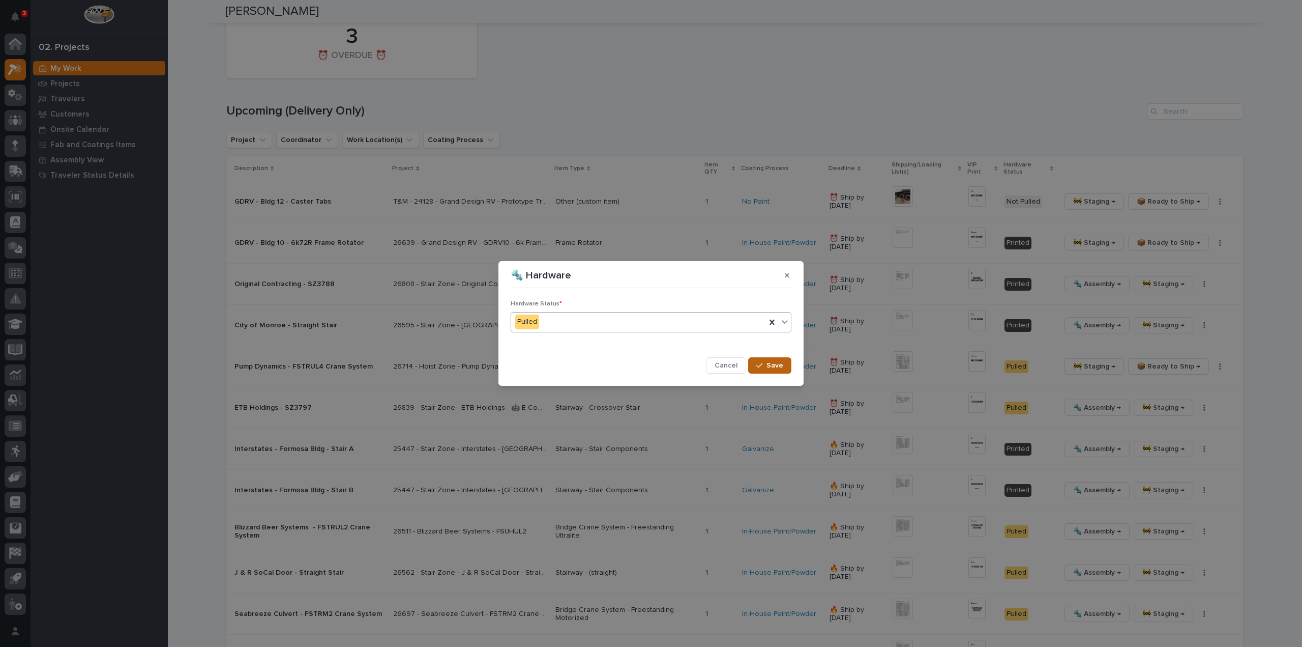
click at [775, 366] on span "Save" at bounding box center [775, 365] width 17 height 9
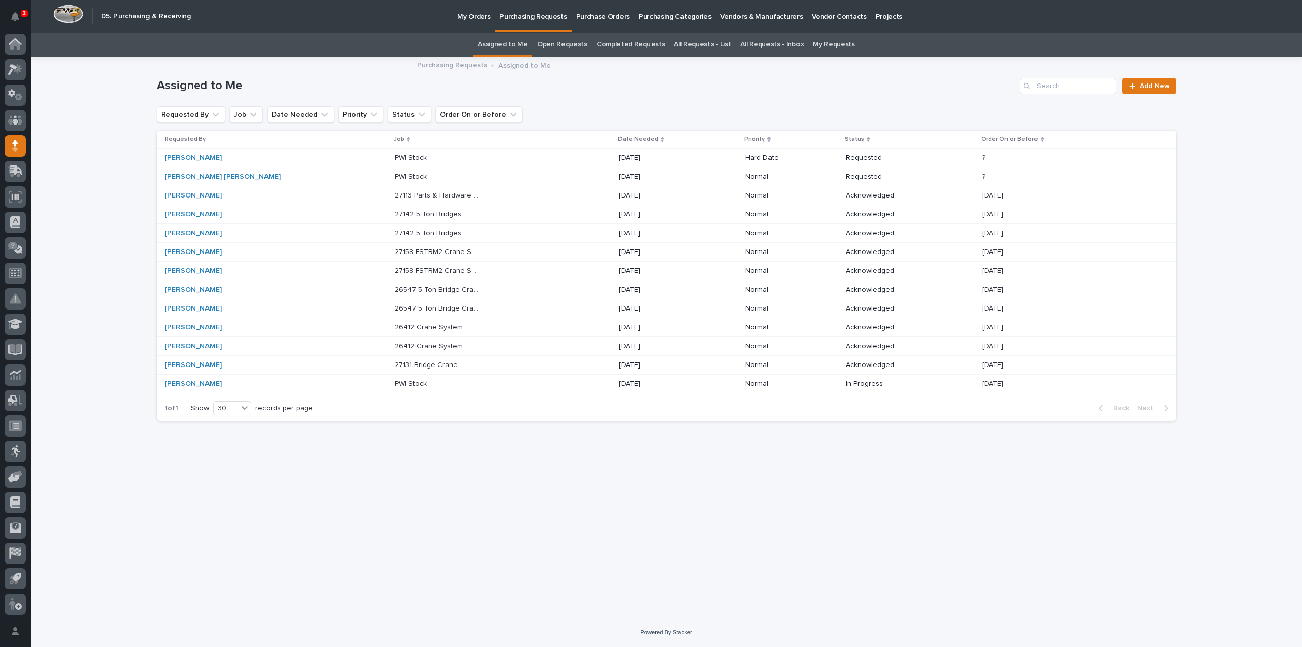
click at [701, 42] on link "All Requests - List" at bounding box center [702, 45] width 57 height 24
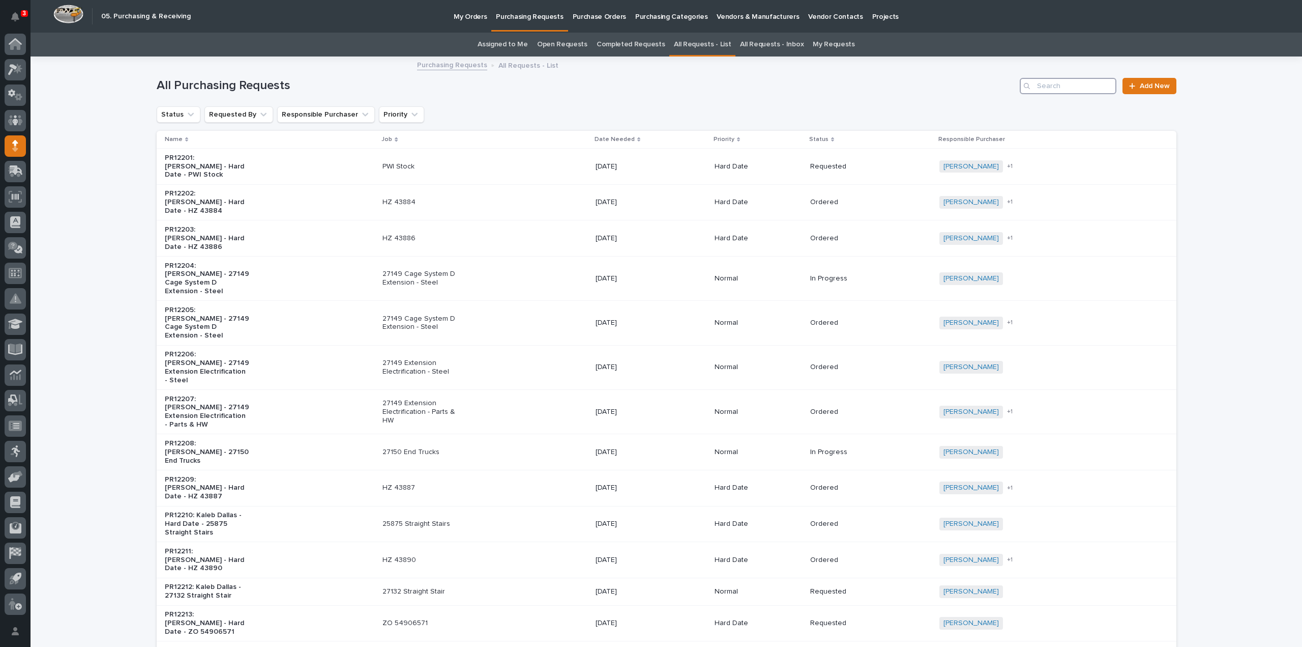
click at [1062, 92] on input "Search" at bounding box center [1068, 86] width 97 height 16
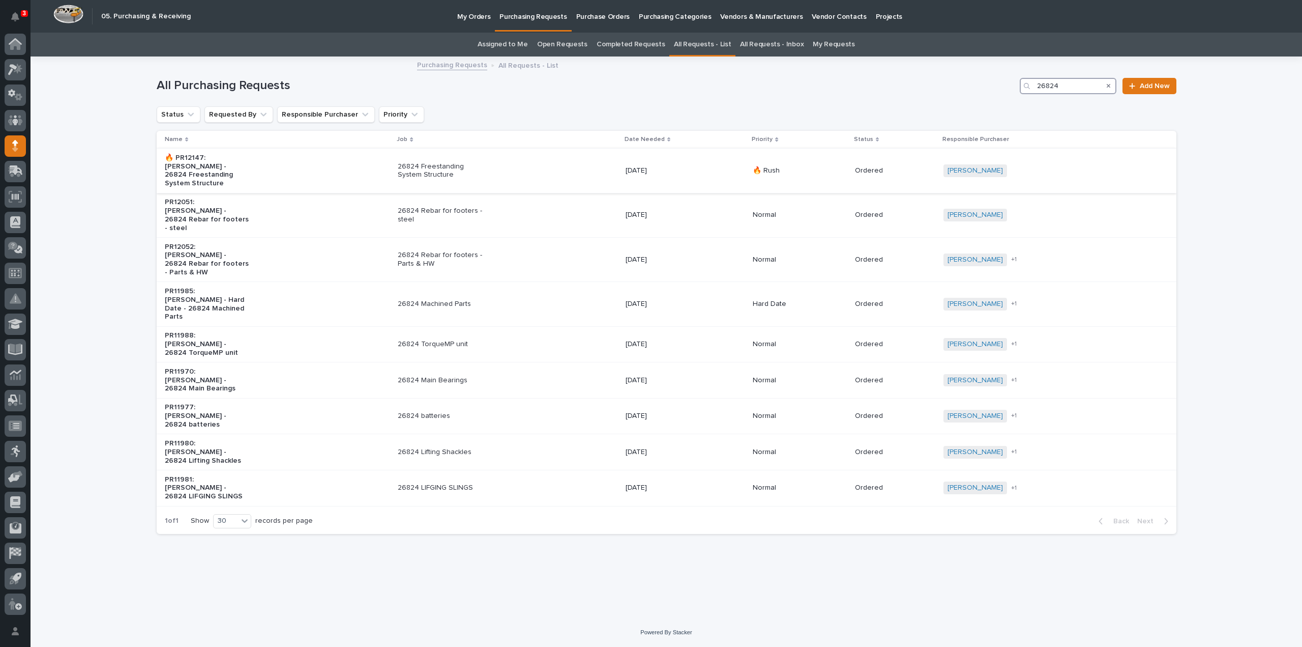
type input "26824"
click at [447, 173] on p "26824 Freestanding System Structure" at bounding box center [440, 170] width 85 height 17
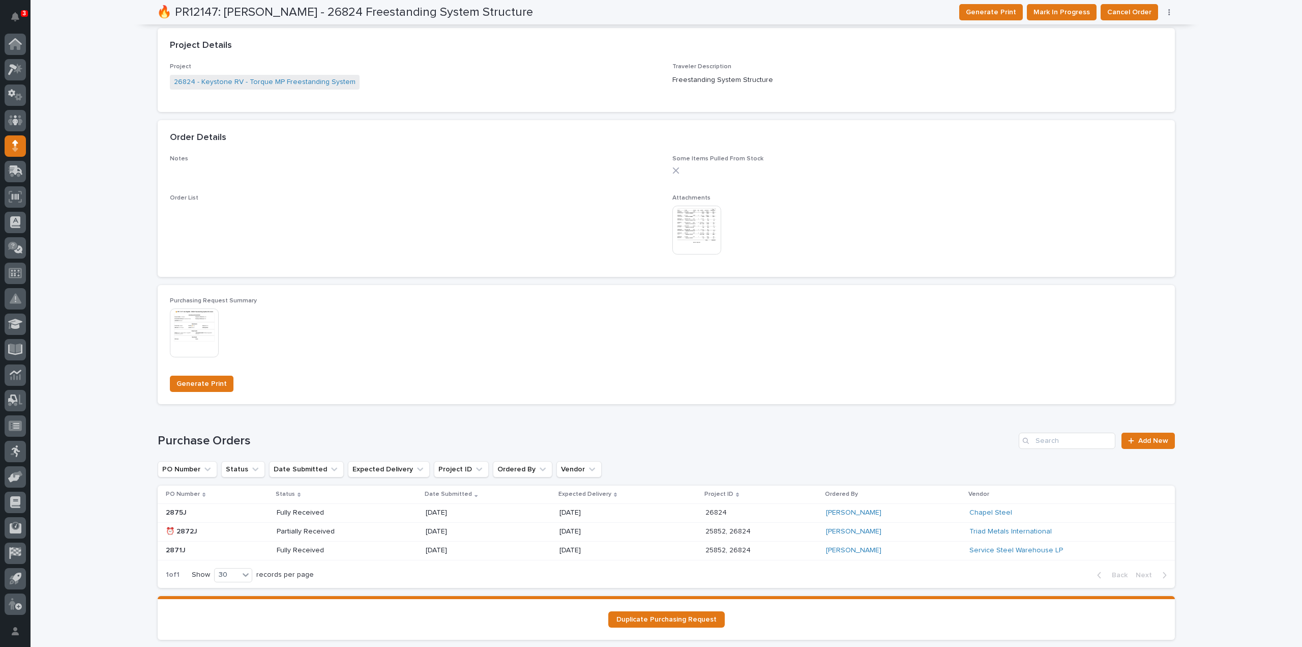
scroll to position [588, 0]
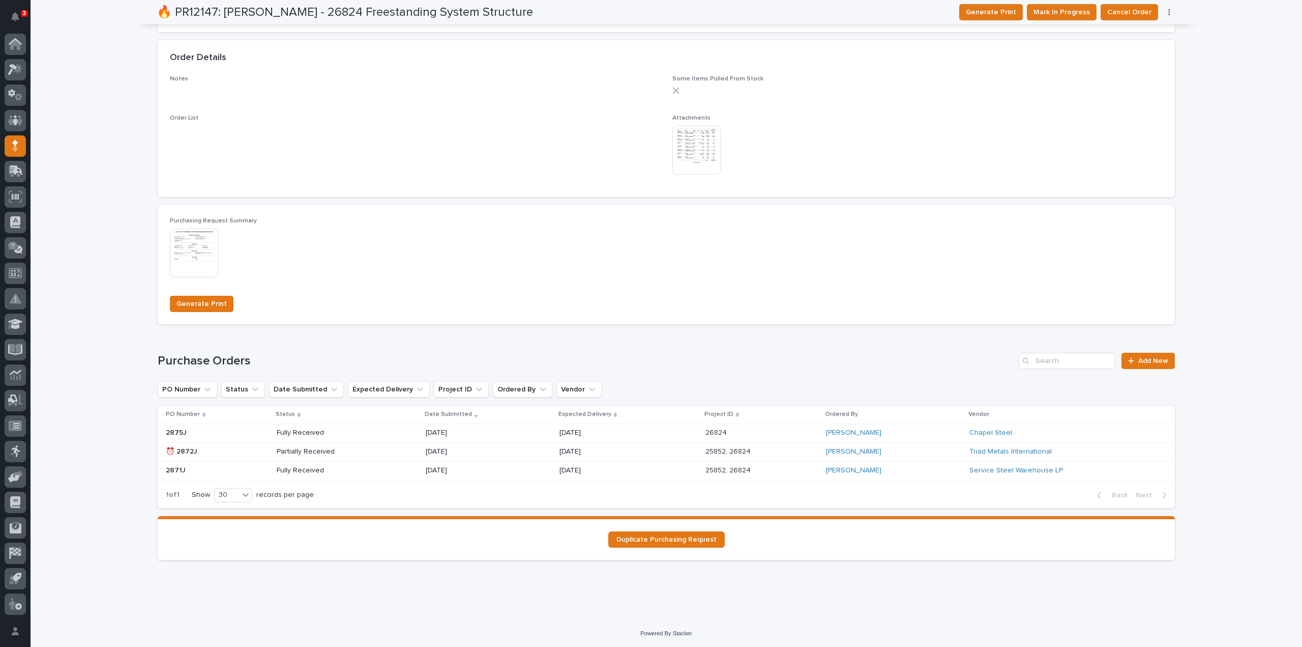
click at [680, 138] on img at bounding box center [697, 150] width 49 height 49
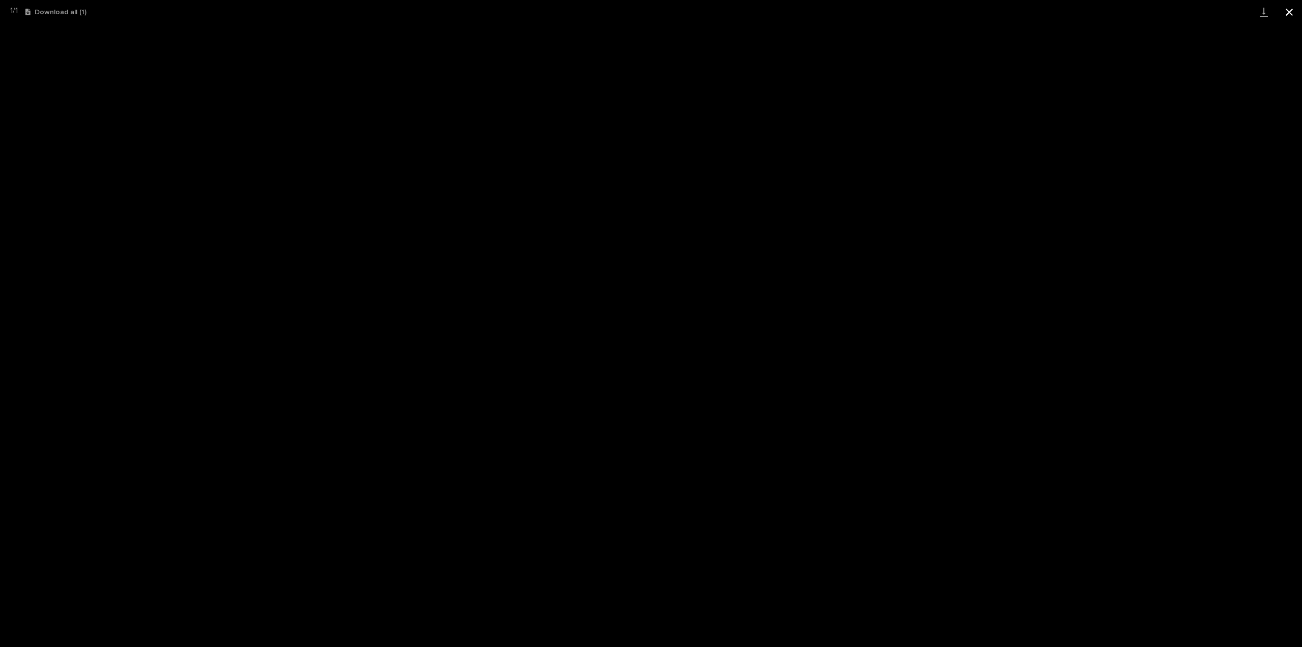
click at [1287, 10] on button "Close gallery" at bounding box center [1289, 12] width 25 height 24
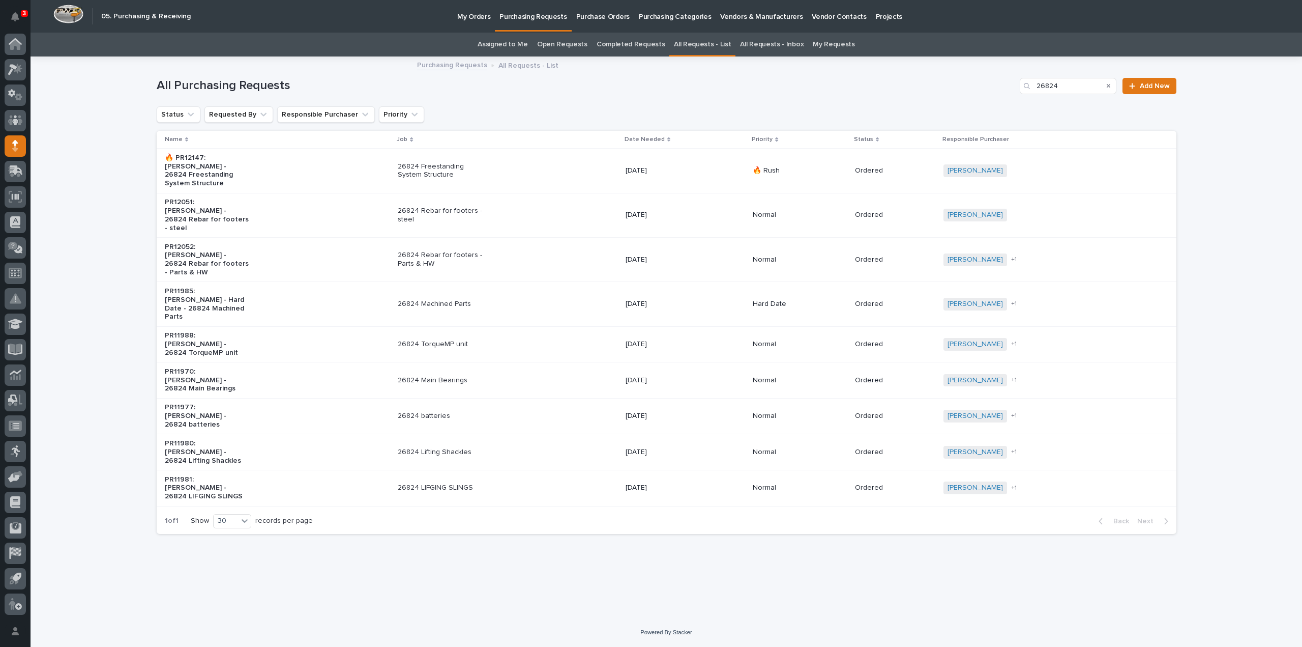
click at [483, 163] on p "26824 Freestanding System Structure" at bounding box center [440, 170] width 85 height 17
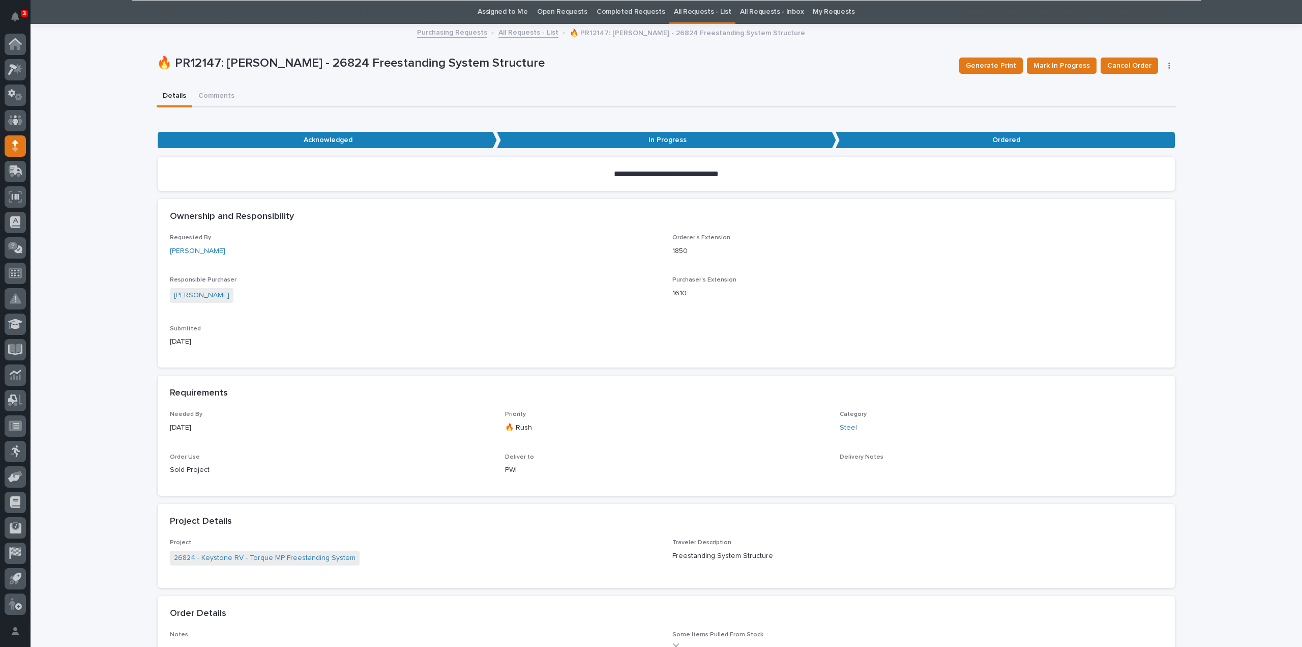
scroll to position [541, 0]
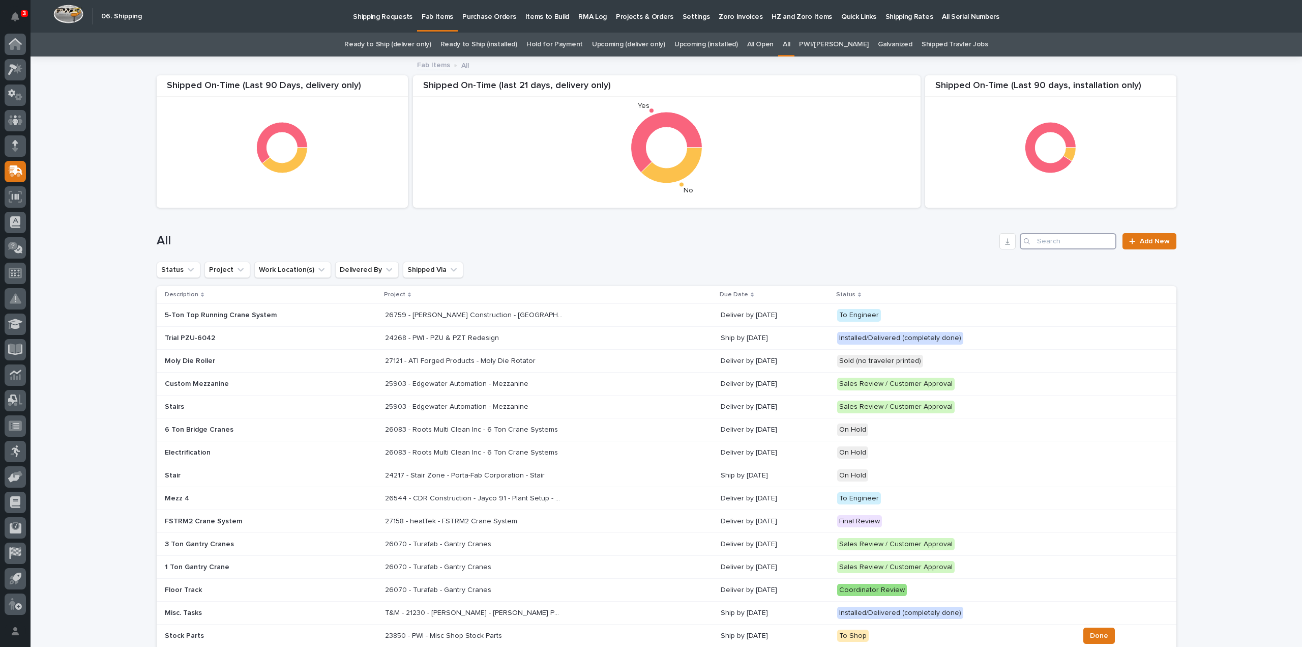
click at [1057, 243] on input "Search" at bounding box center [1068, 241] width 97 height 16
type input "24401"
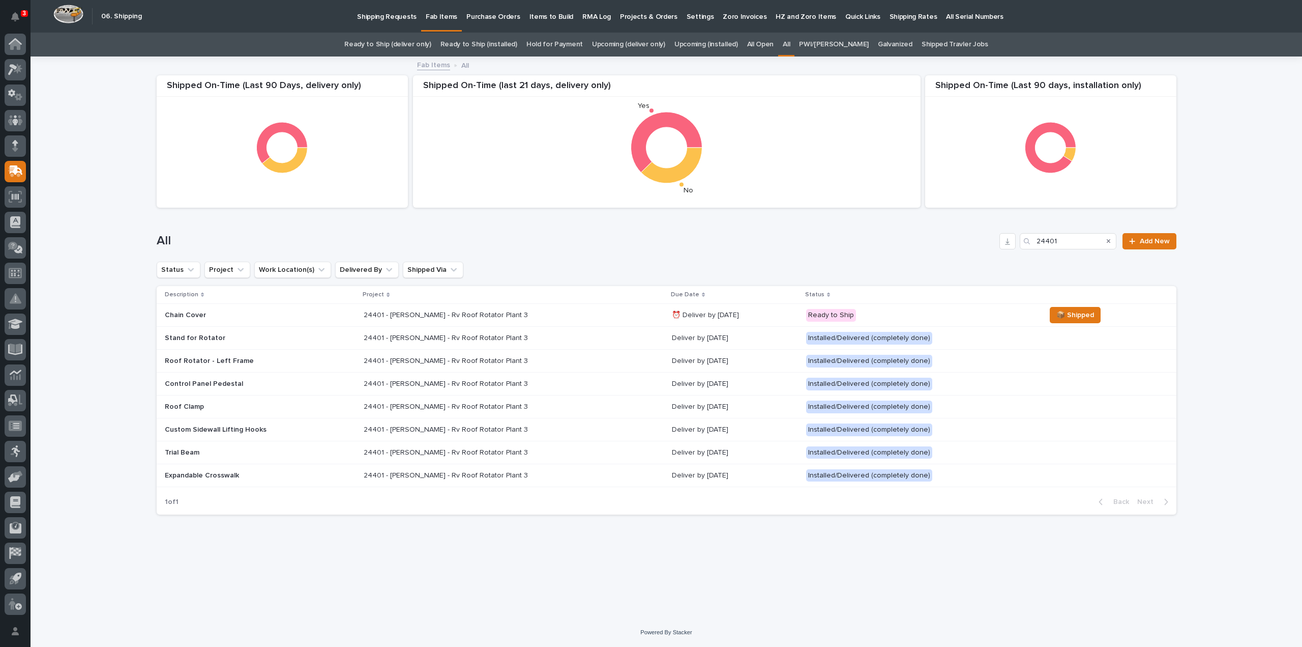
click at [492, 316] on p "24401 - [PERSON_NAME] - Rv Roof Rotator Plant 3" at bounding box center [447, 314] width 166 height 11
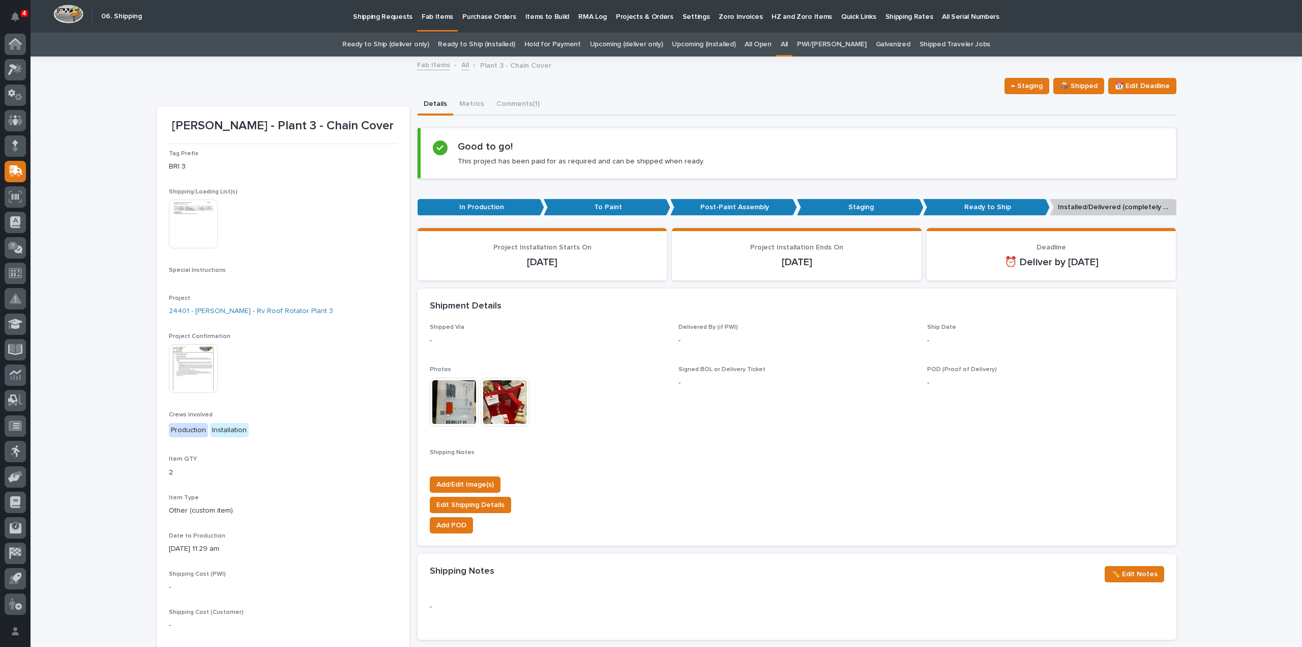
click at [441, 416] on img at bounding box center [454, 401] width 49 height 49
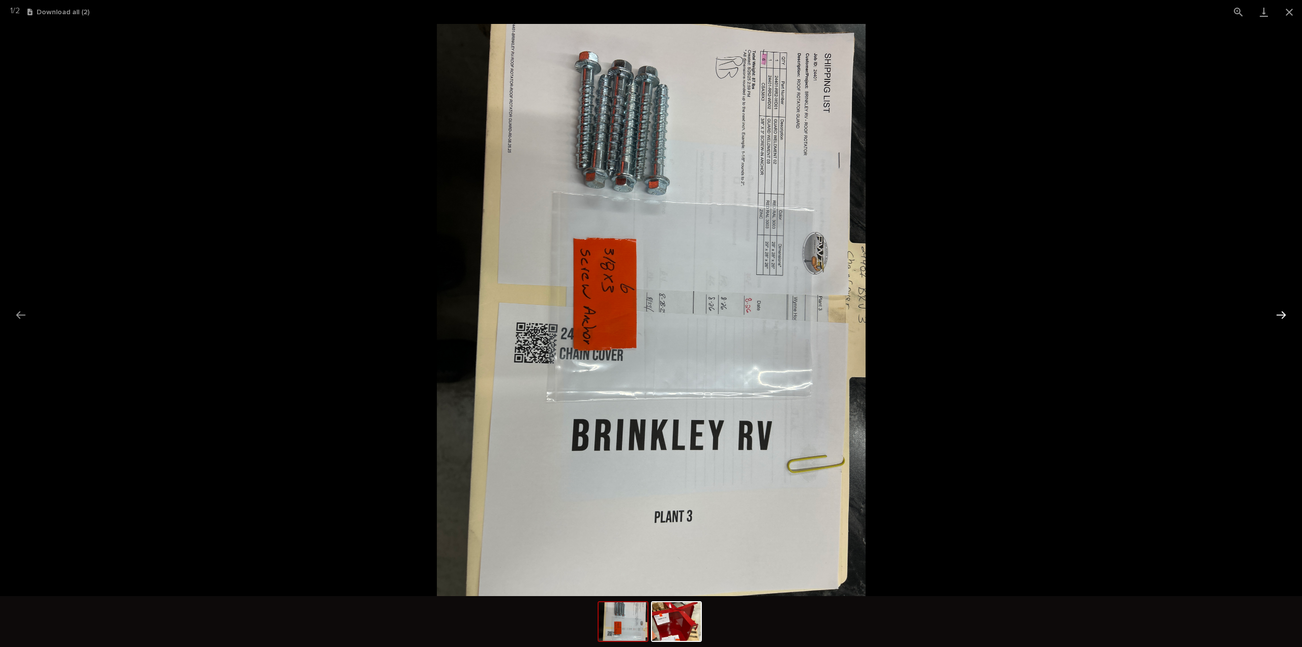
click at [1278, 318] on button "Next slide" at bounding box center [1281, 315] width 21 height 20
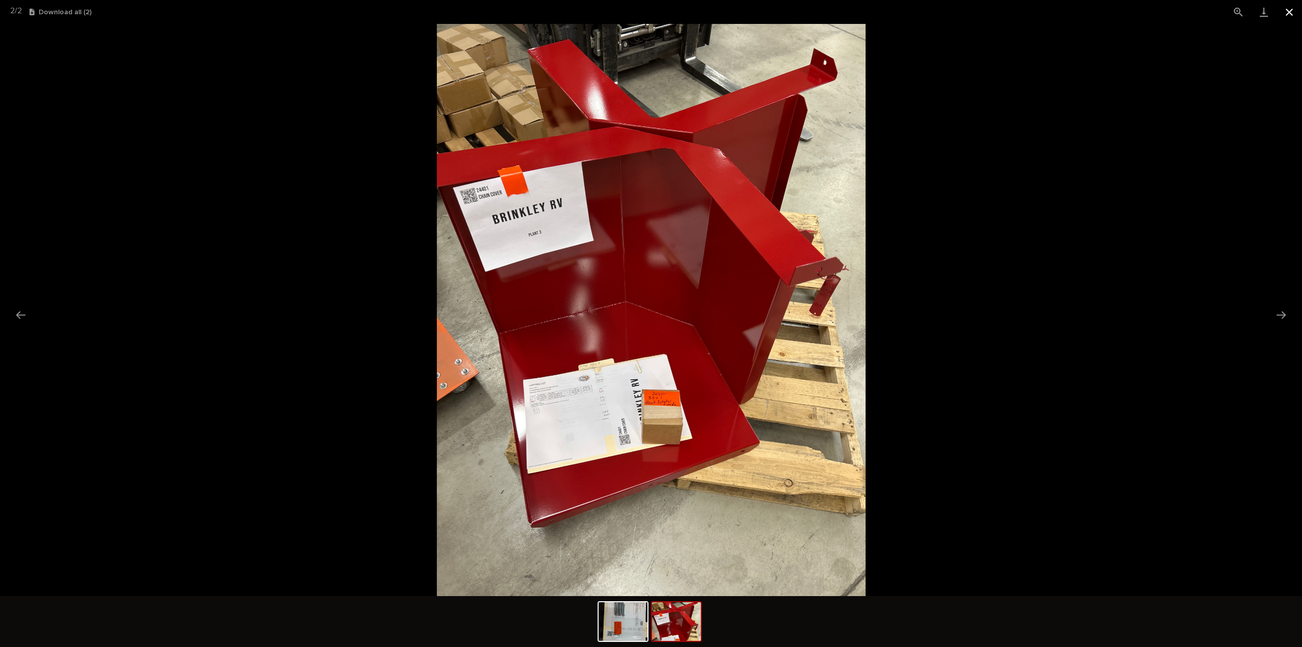
click at [1290, 15] on button "Close gallery" at bounding box center [1289, 12] width 25 height 24
